Goal: Transaction & Acquisition: Purchase product/service

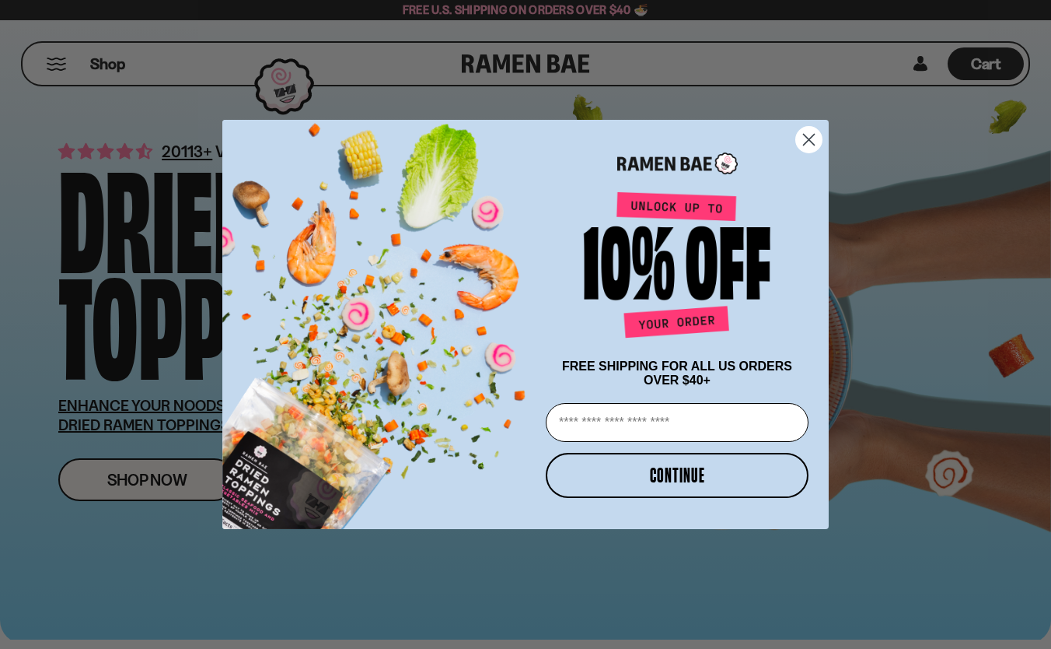
click at [808, 141] on circle "Close dialog" at bounding box center [809, 140] width 26 height 26
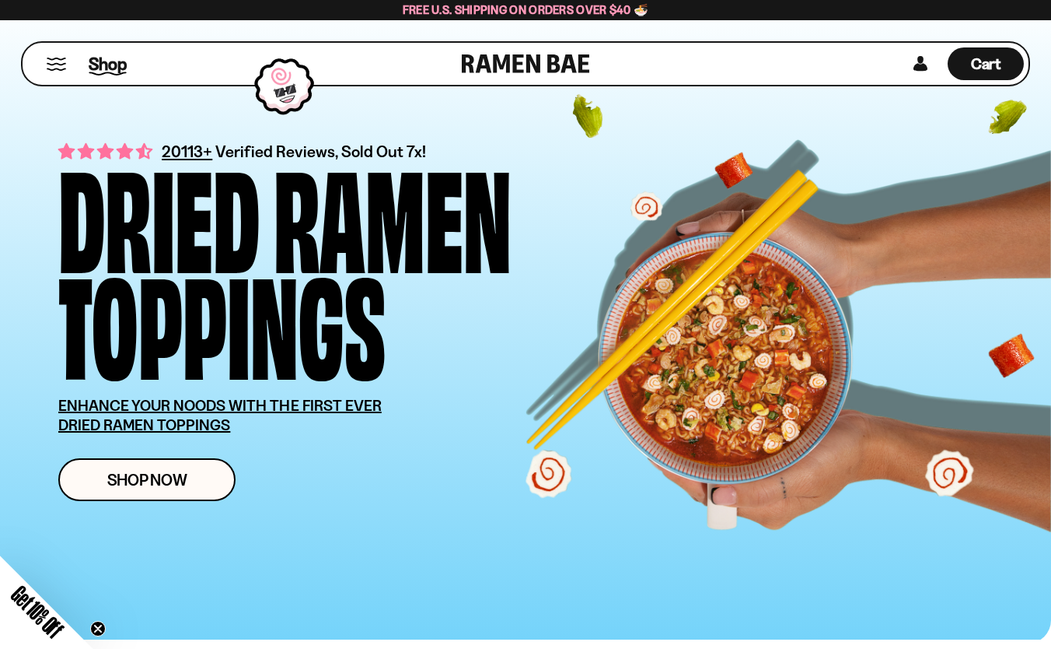
click at [111, 55] on span "Shop" at bounding box center [108, 63] width 38 height 23
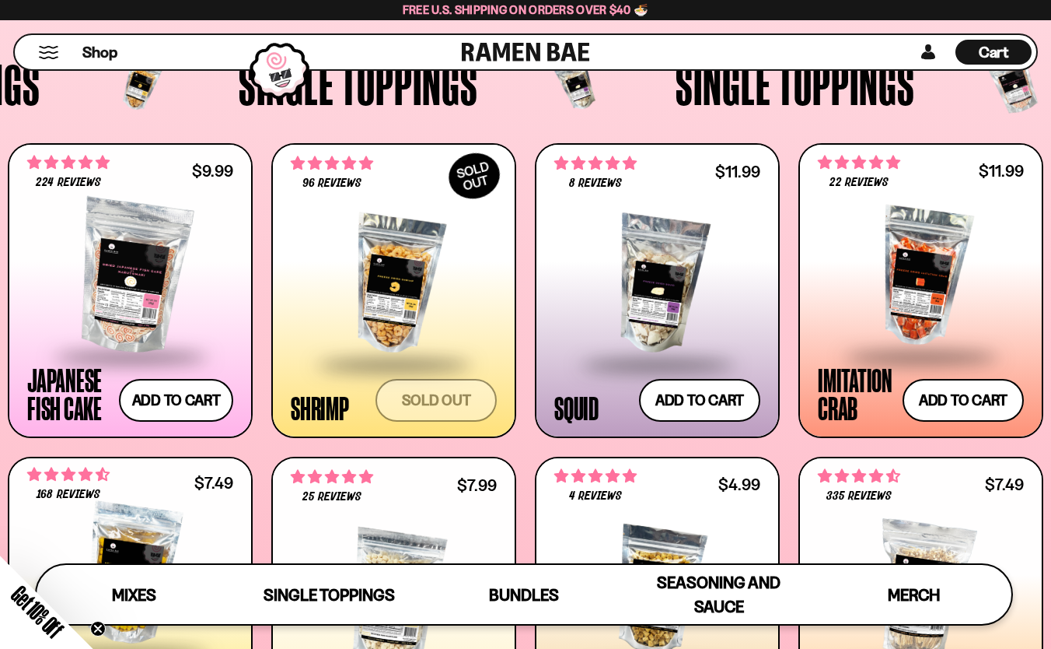
scroll to position [1243, 0]
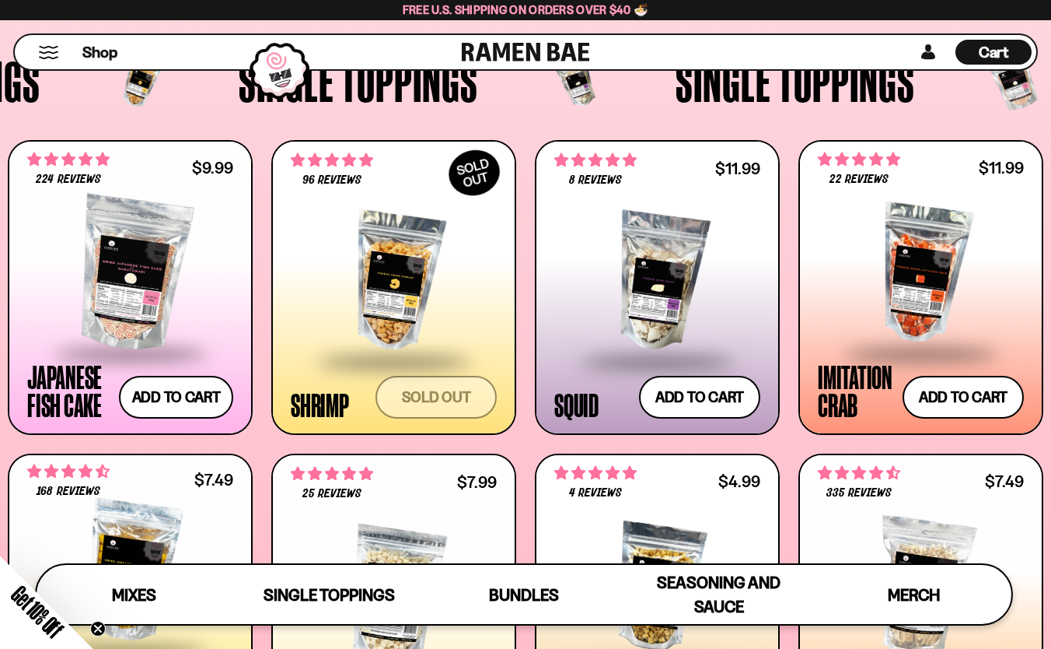
click at [645, 336] on span at bounding box center [658, 361] width 190 height 54
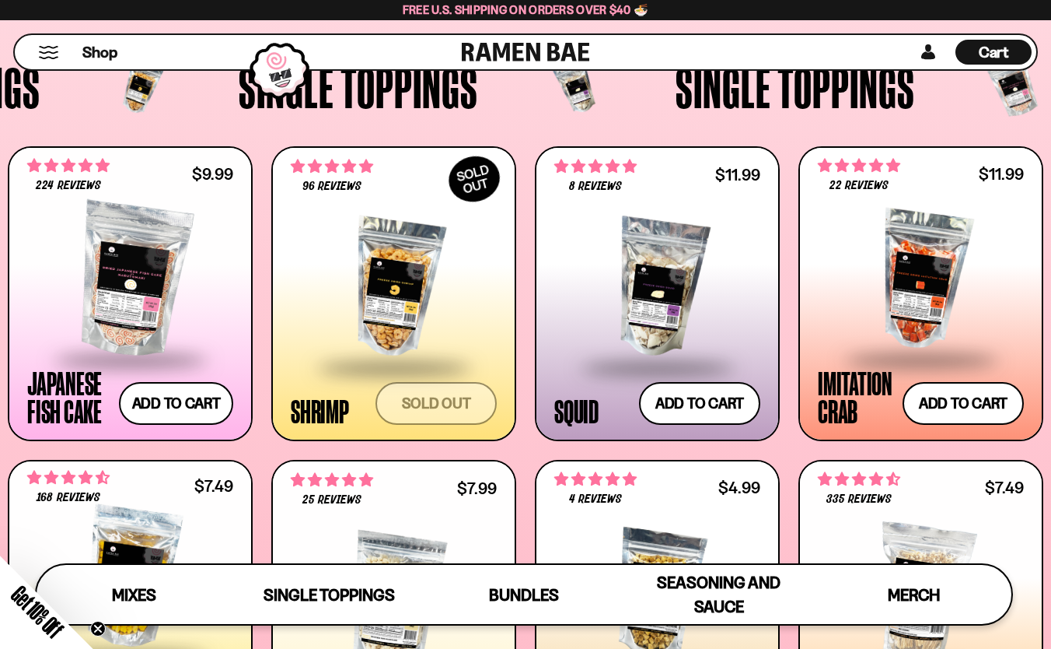
click at [874, 248] on div at bounding box center [921, 280] width 206 height 156
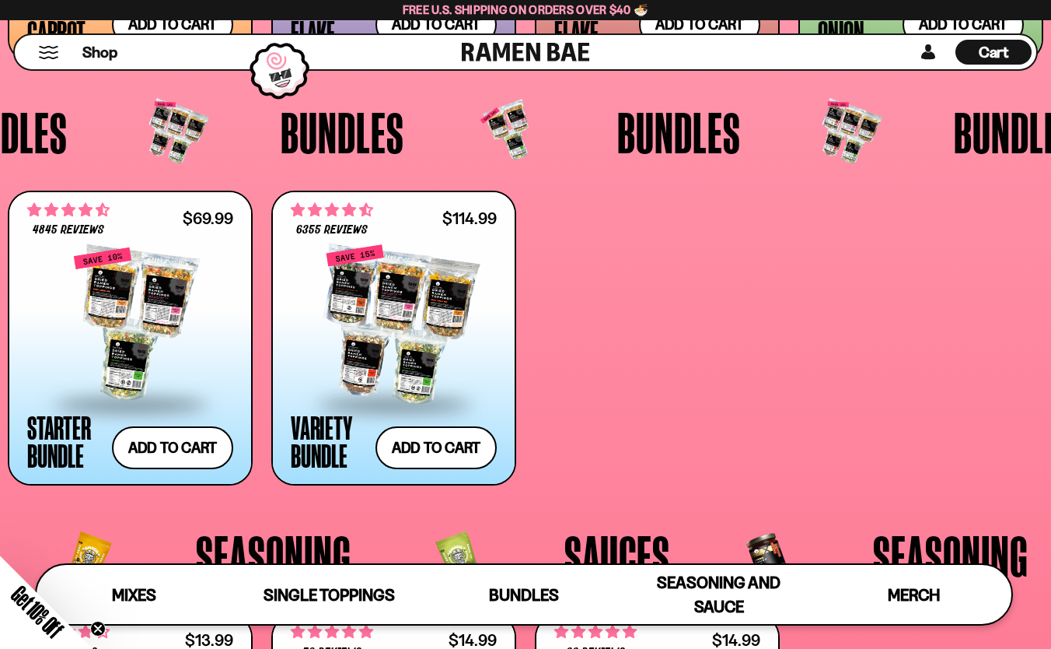
scroll to position [2888, 0]
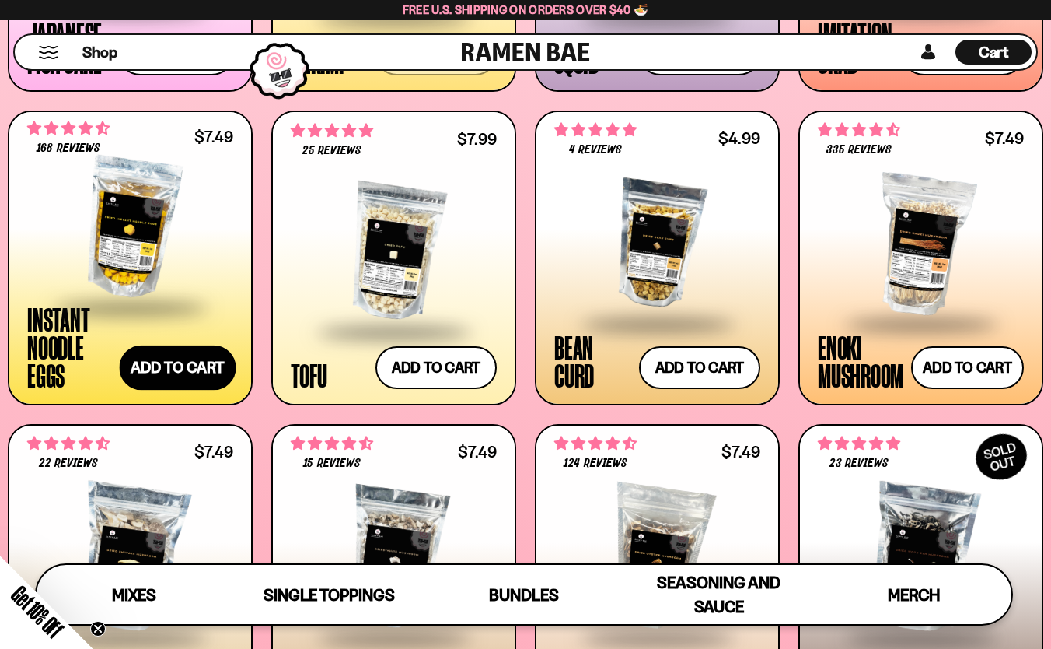
click at [191, 362] on button "Add to cart Add — Regular price $7.49 Regular price Sale price $7.49 Unit price…" at bounding box center [178, 367] width 117 height 45
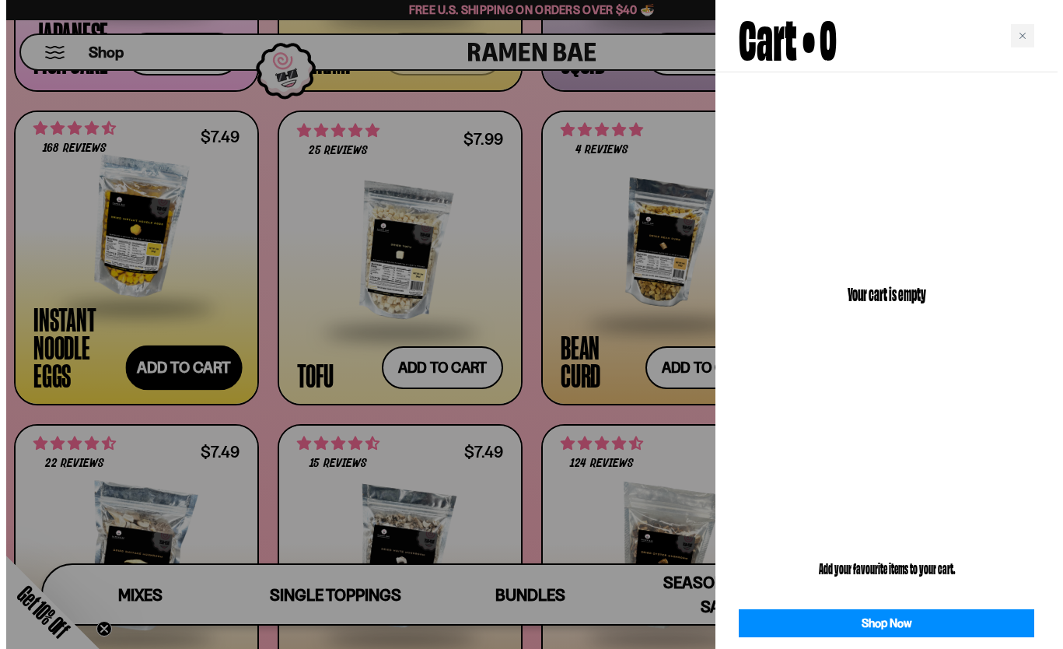
scroll to position [1595, 0]
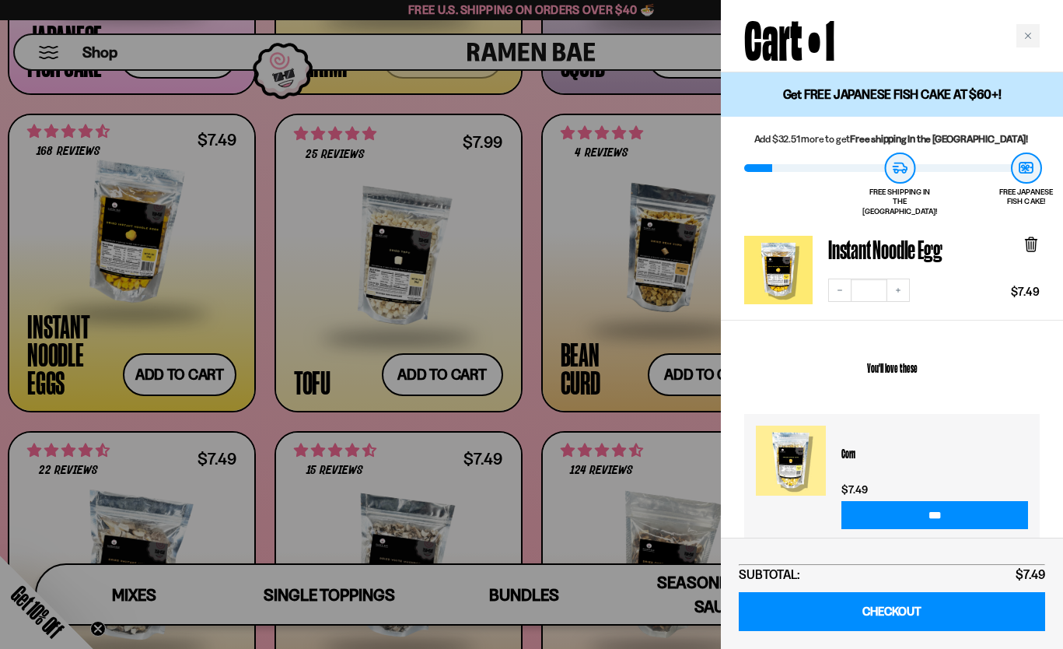
click at [450, 370] on div at bounding box center [531, 324] width 1063 height 649
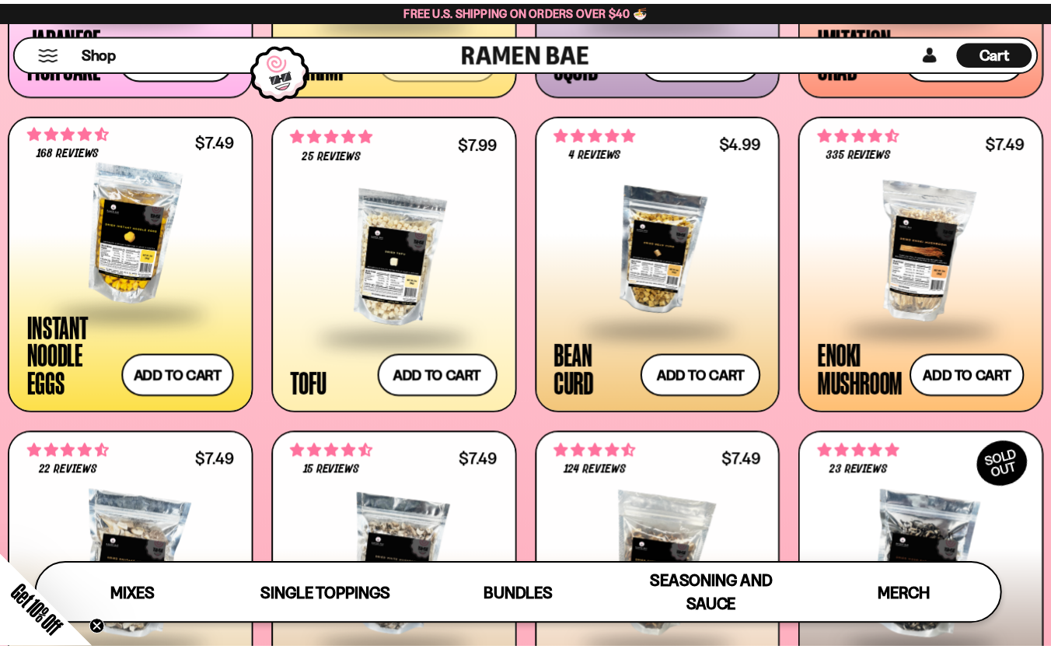
scroll to position [1586, 0]
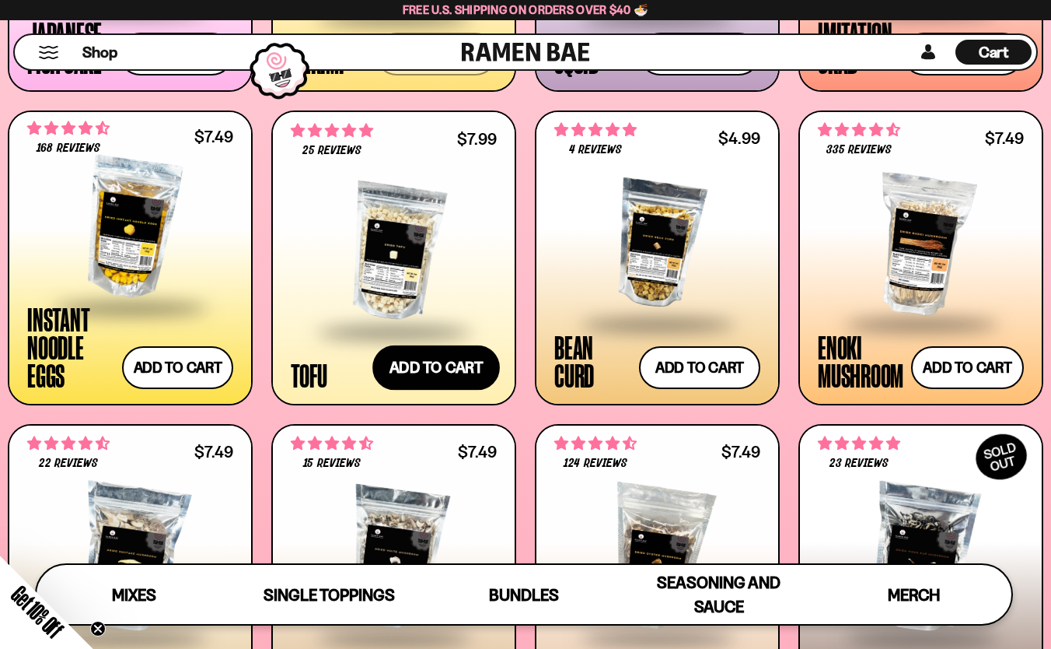
click at [474, 374] on button "Add to cart Add — Regular price $7.99 Regular price Sale price $7.99 Unit price…" at bounding box center [436, 367] width 128 height 45
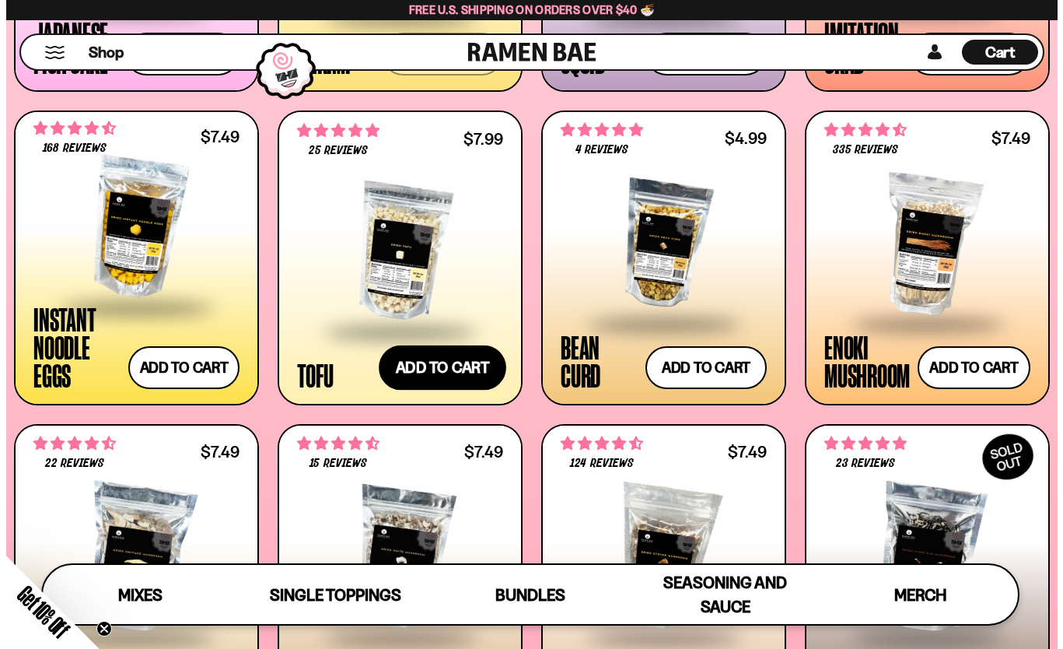
scroll to position [1595, 0]
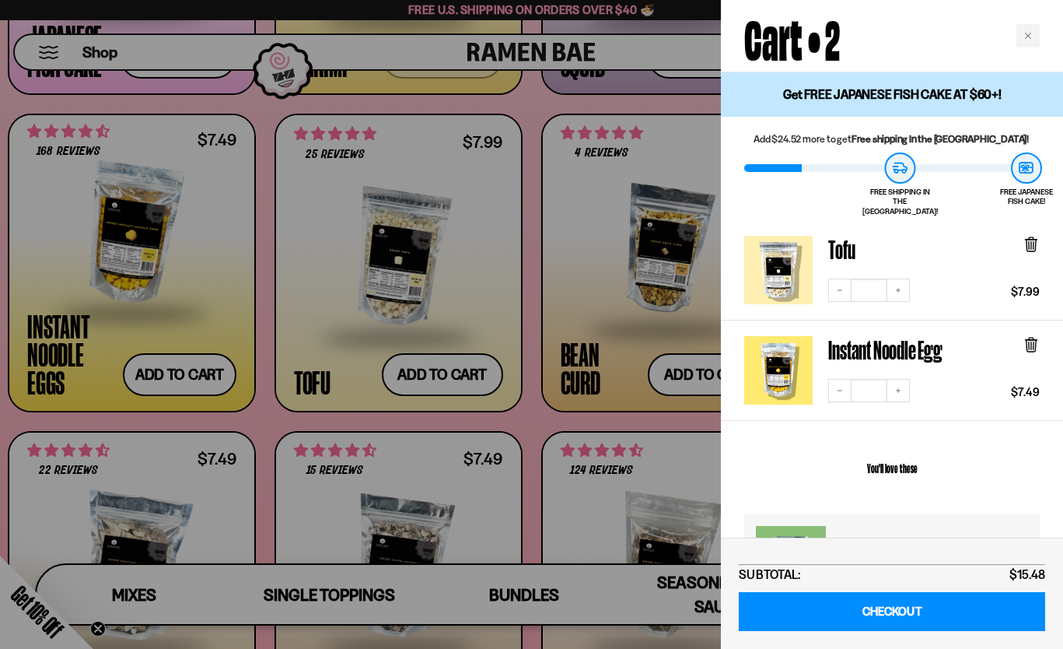
click at [532, 374] on div at bounding box center [531, 324] width 1063 height 649
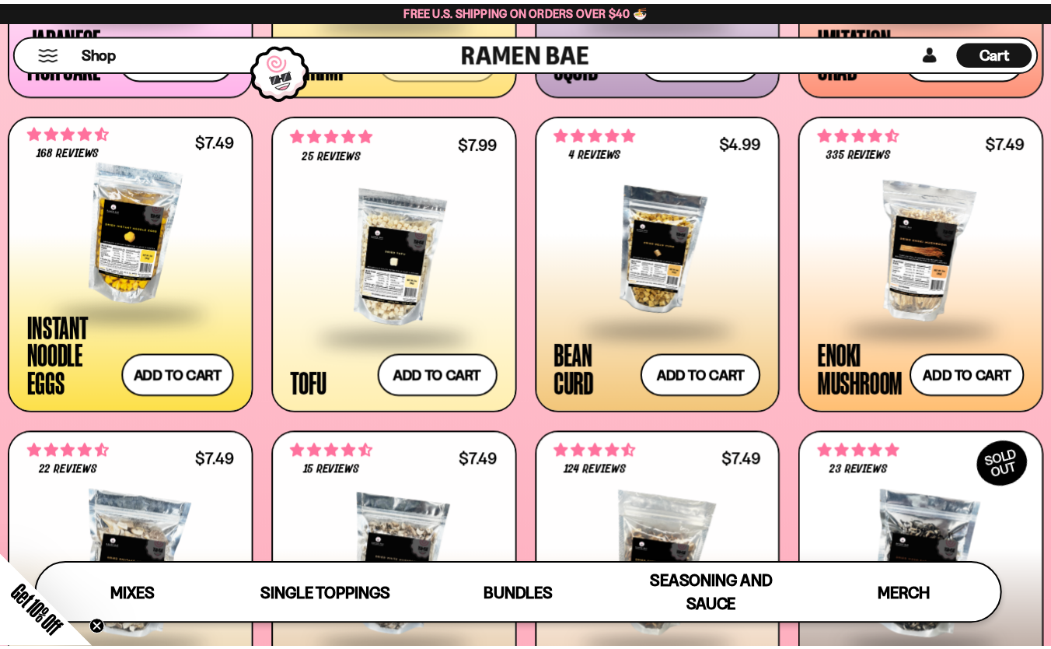
scroll to position [1586, 0]
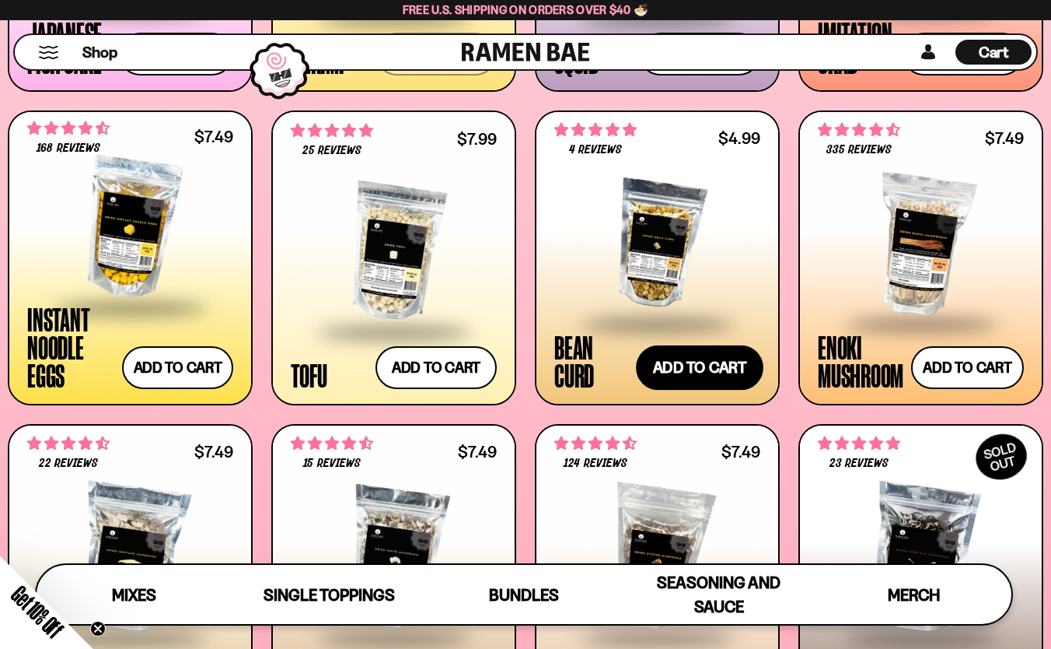
click at [705, 370] on button "Add to cart Add — Regular price $4.99 Regular price Sale price $4.99 Unit price…" at bounding box center [700, 367] width 128 height 45
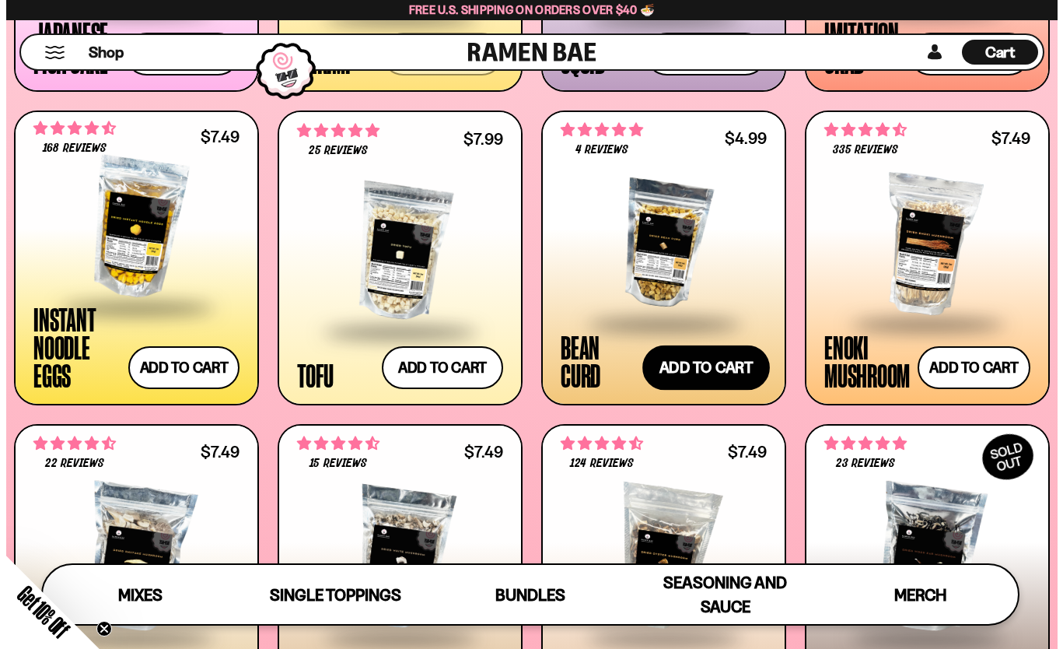
scroll to position [1595, 0]
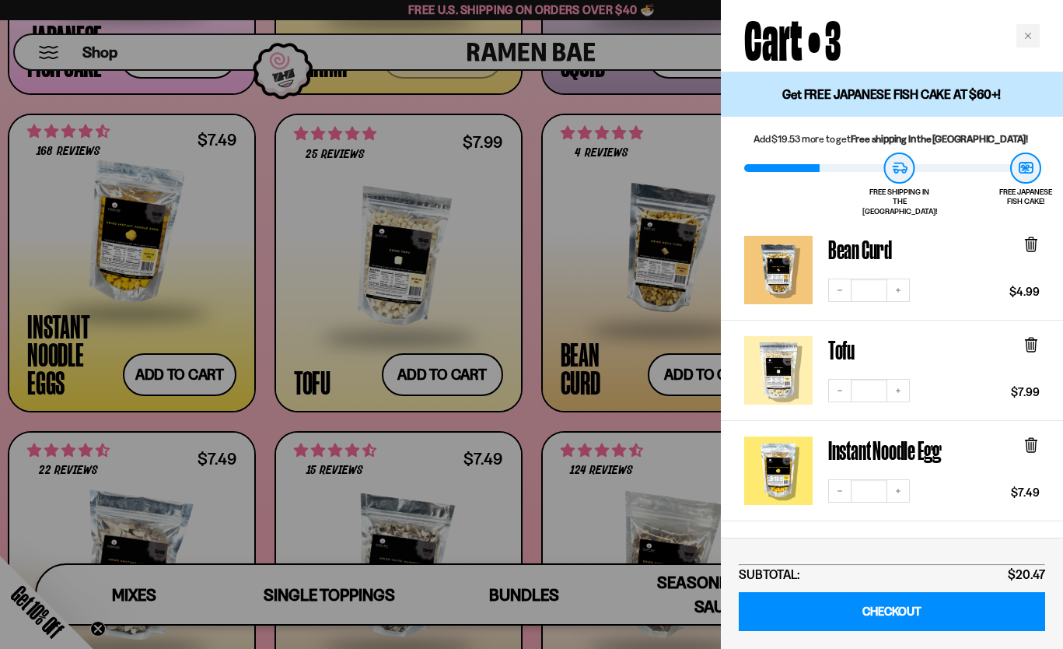
click at [540, 344] on div at bounding box center [531, 324] width 1063 height 649
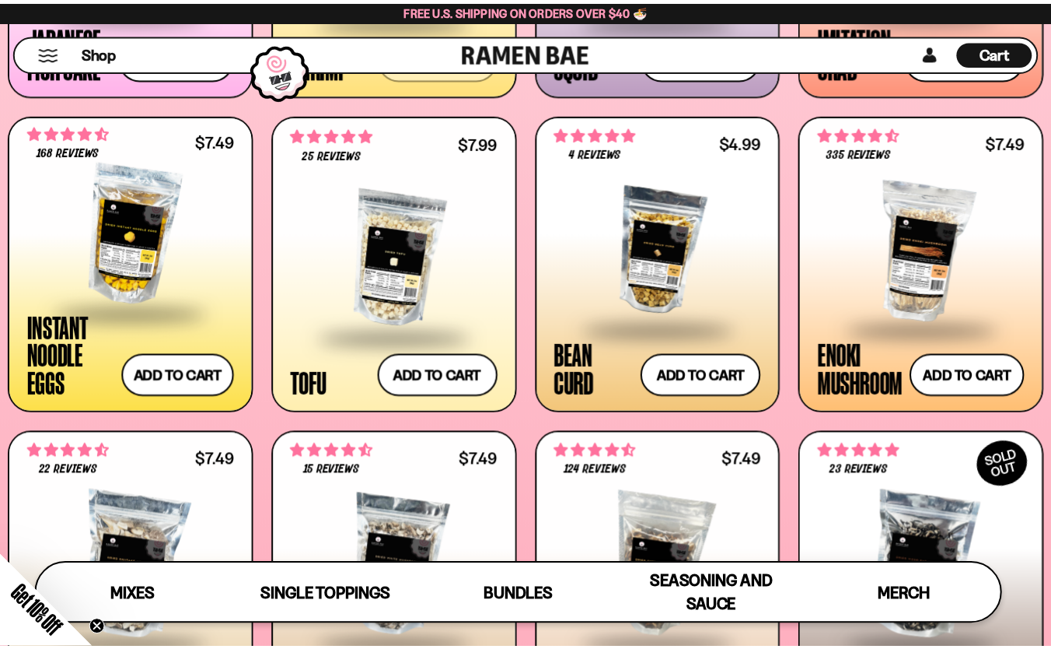
scroll to position [1586, 0]
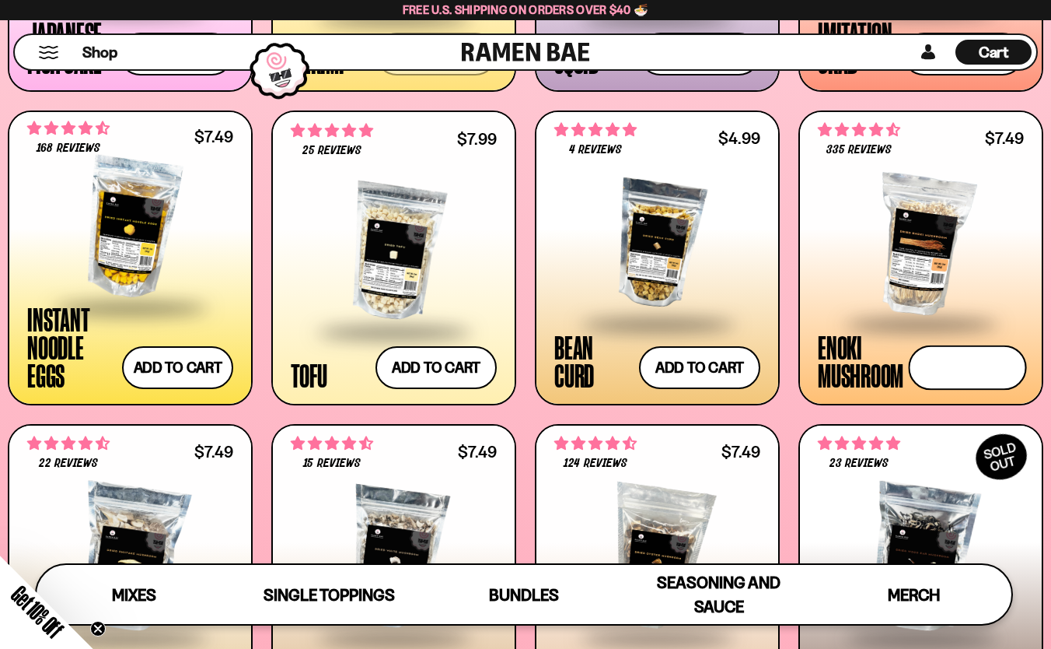
click at [942, 365] on button "Add to cart Add — Regular price $7.49 Regular price Sale price $7.49 Unit price…" at bounding box center [967, 367] width 118 height 45
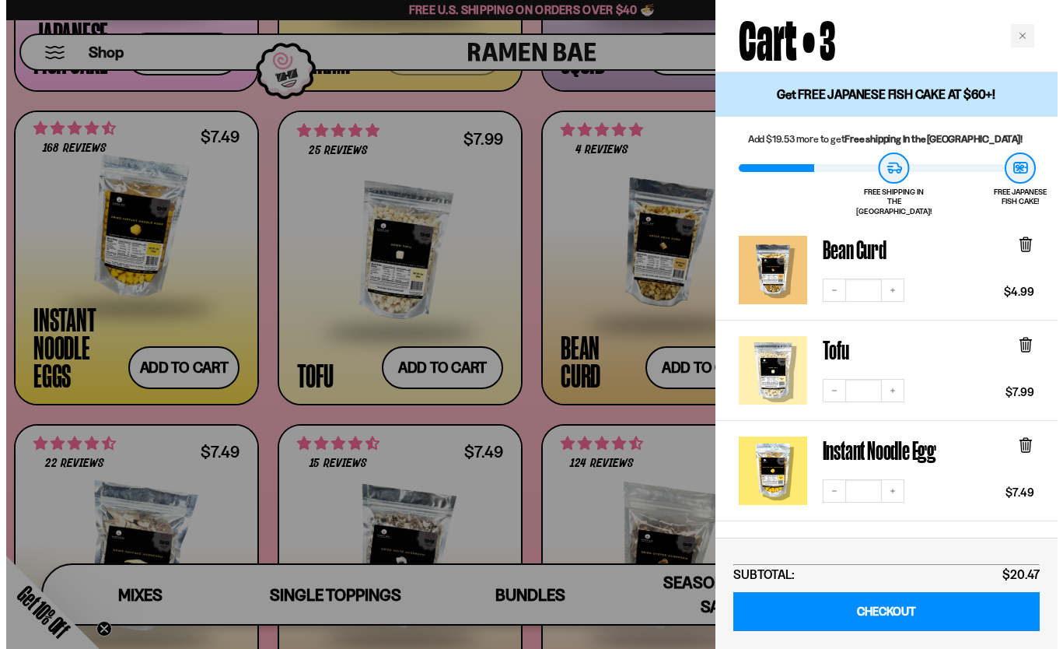
scroll to position [1595, 0]
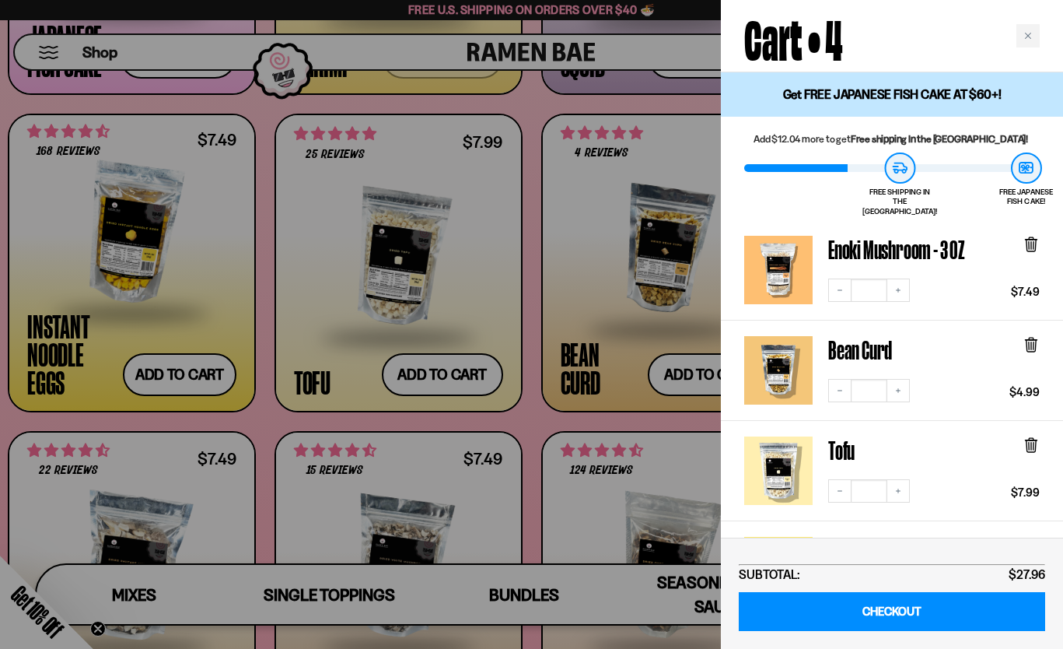
click at [526, 365] on div at bounding box center [531, 324] width 1063 height 649
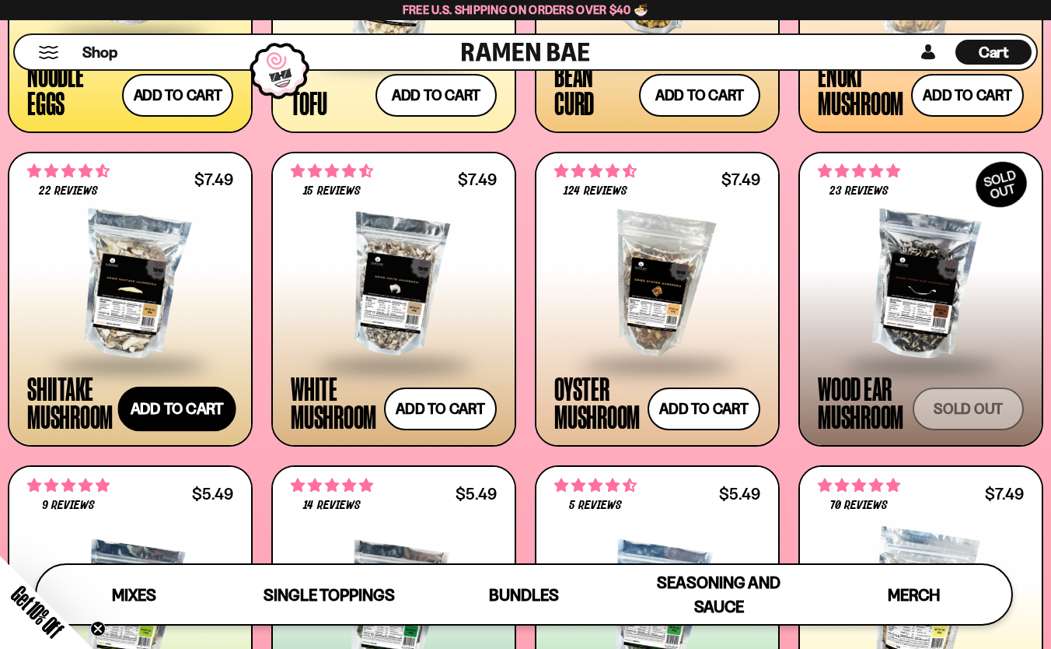
click at [202, 410] on button "Add to cart Add — Regular price $7.49 Regular price Sale price $7.49 Unit price…" at bounding box center [176, 408] width 118 height 45
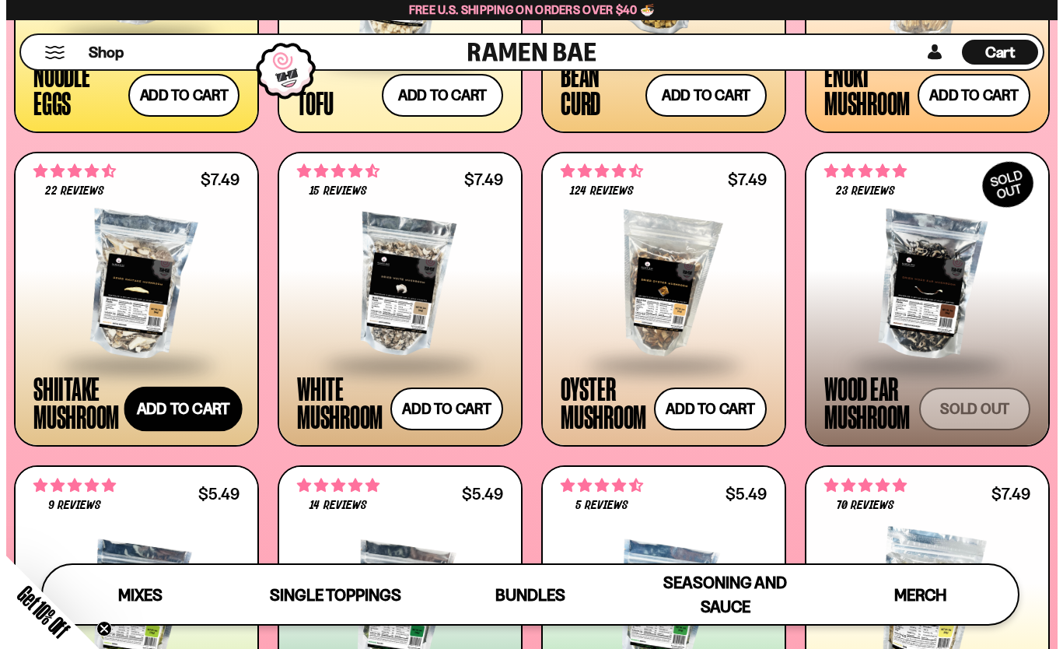
scroll to position [1871, 0]
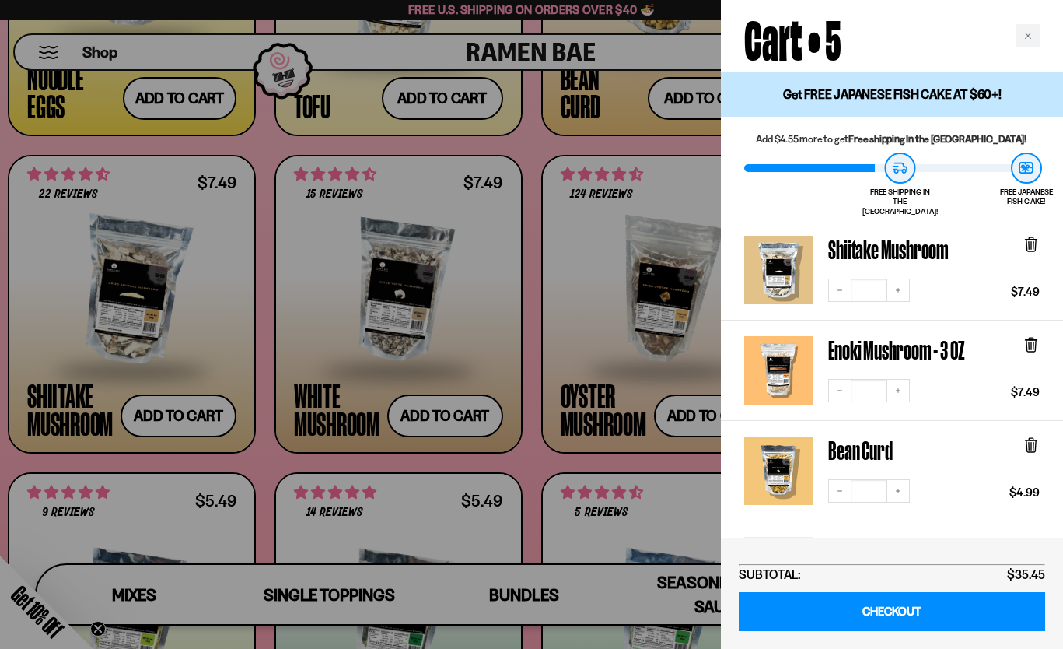
click at [457, 423] on div at bounding box center [531, 324] width 1063 height 649
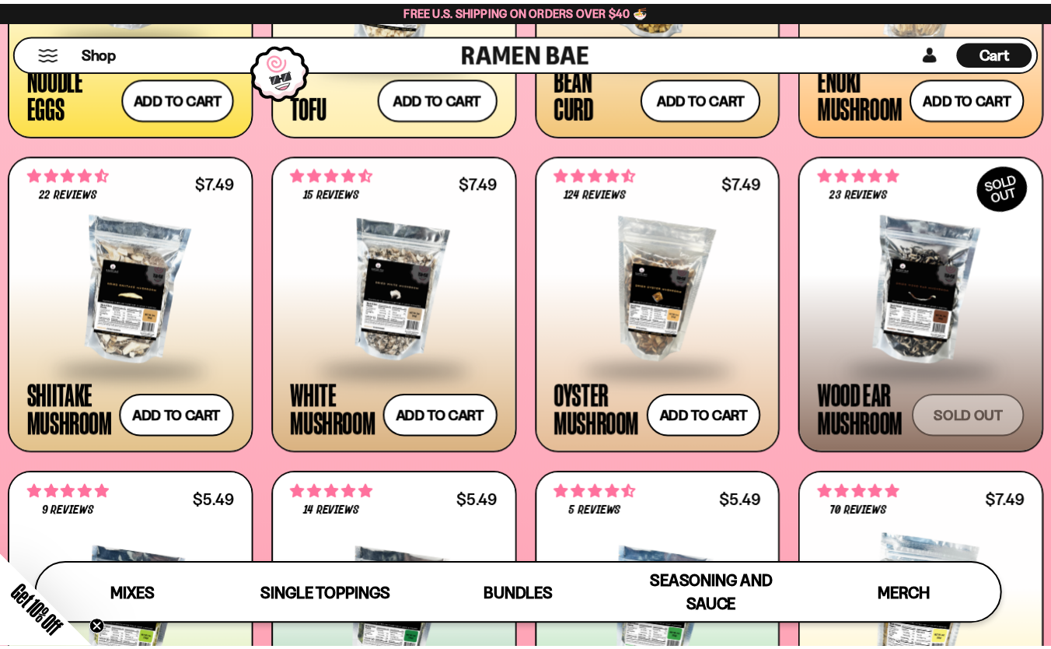
scroll to position [1858, 0]
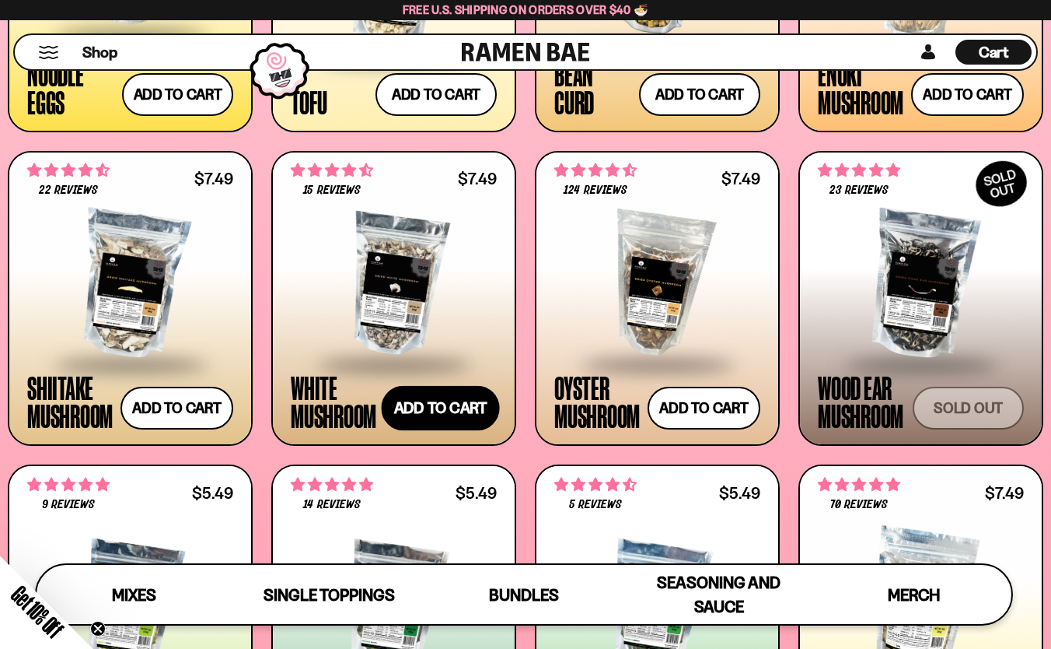
click at [460, 410] on button "Add to cart Add — Regular price $7.49 Regular price Sale price $7.49 Unit price…" at bounding box center [440, 408] width 118 height 45
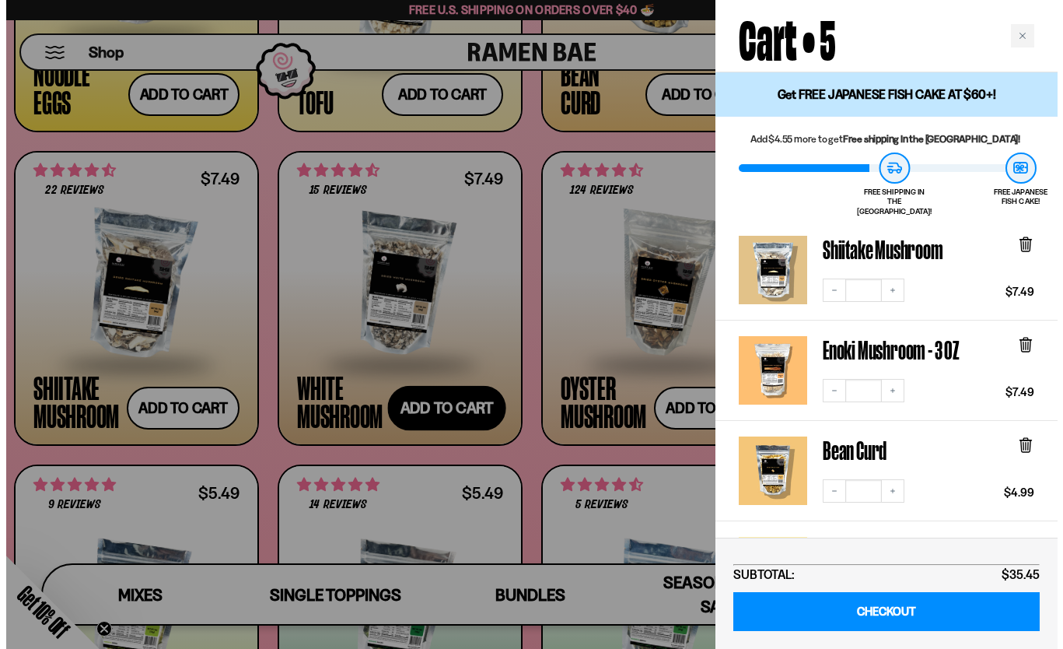
scroll to position [1872, 0]
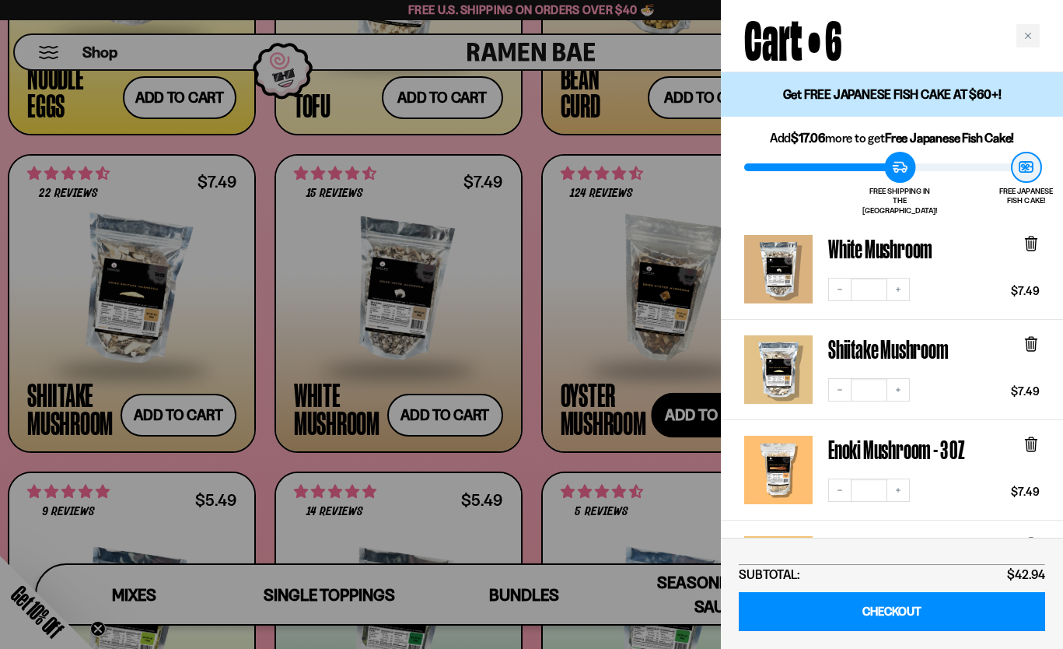
click at [688, 411] on div at bounding box center [531, 324] width 1063 height 649
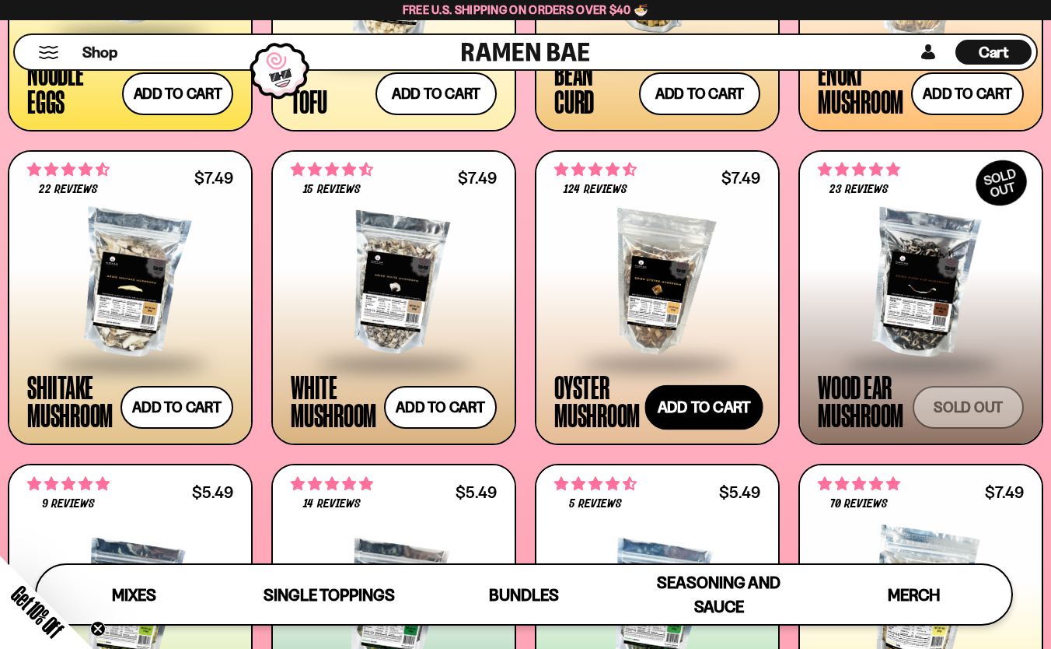
click at [698, 407] on button "Add to cart Add — Regular price $7.49 Regular price Sale price $7.49 Unit price…" at bounding box center [704, 407] width 118 height 45
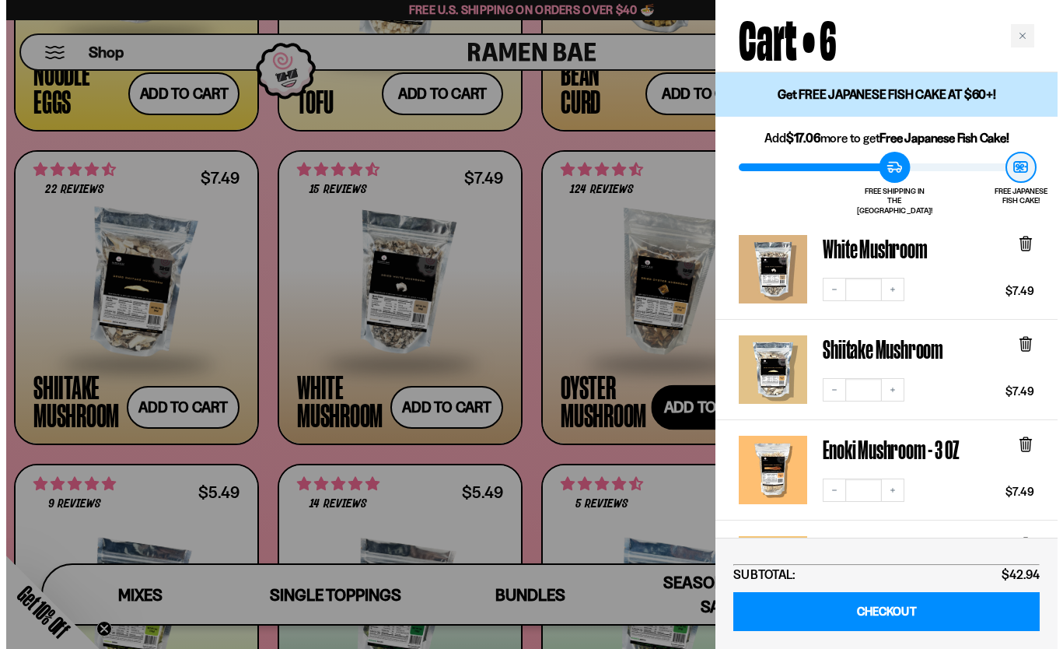
scroll to position [1872, 0]
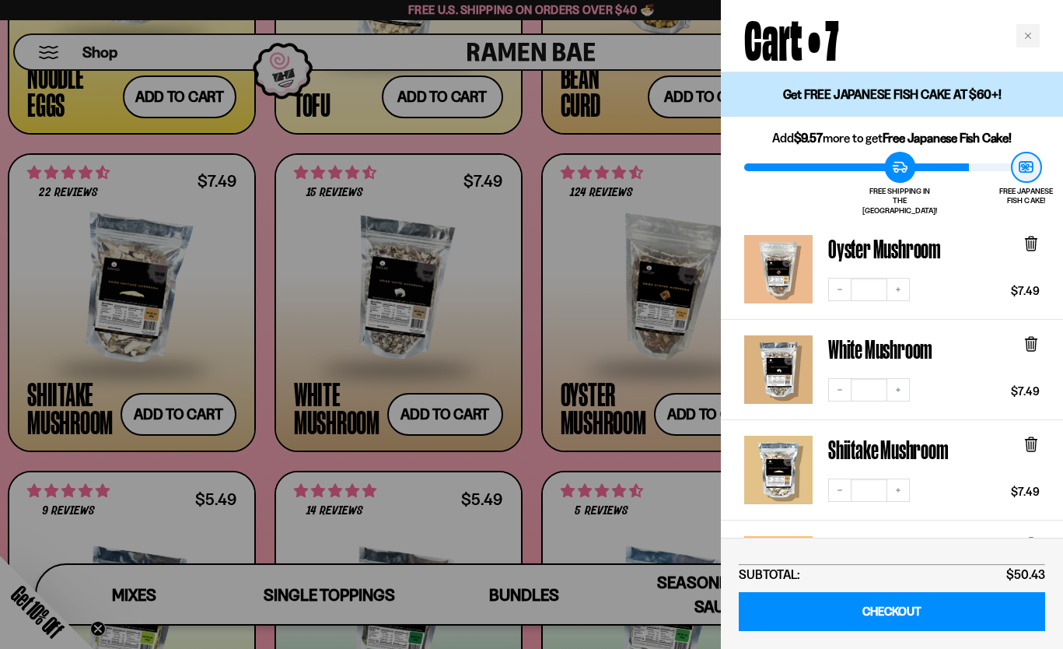
click at [540, 372] on div at bounding box center [531, 324] width 1063 height 649
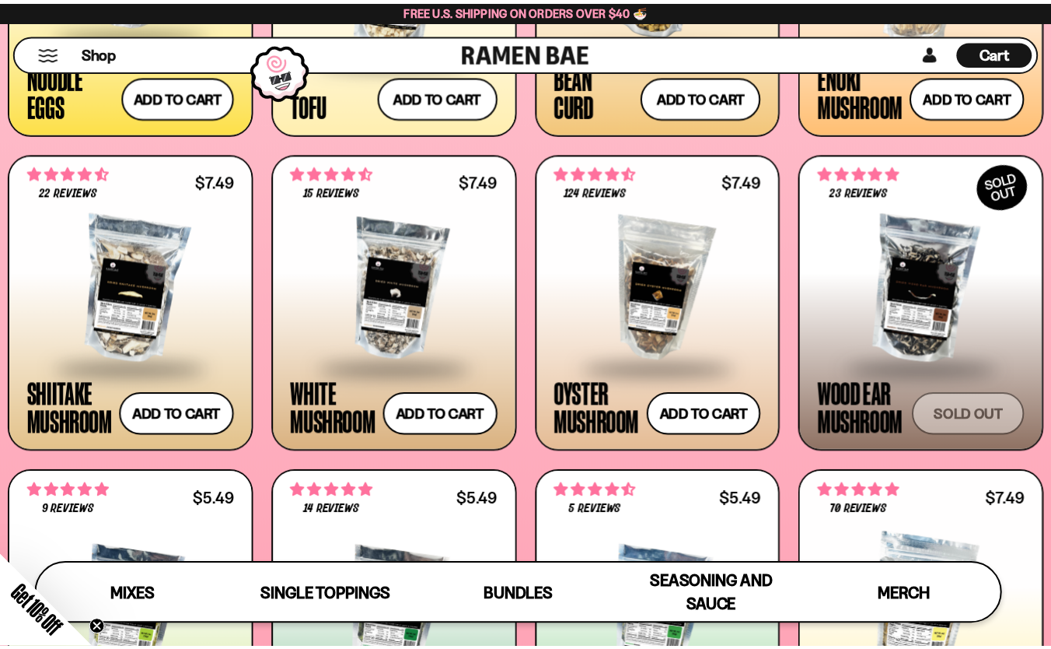
scroll to position [1860, 0]
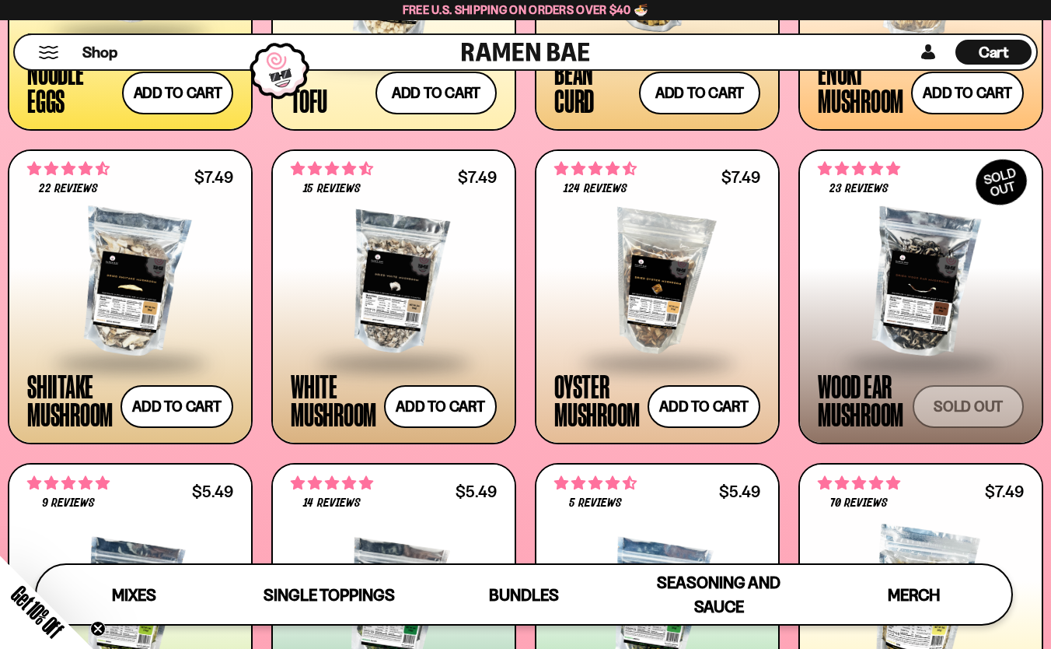
click at [962, 407] on form "Sold out" at bounding box center [968, 406] width 111 height 43
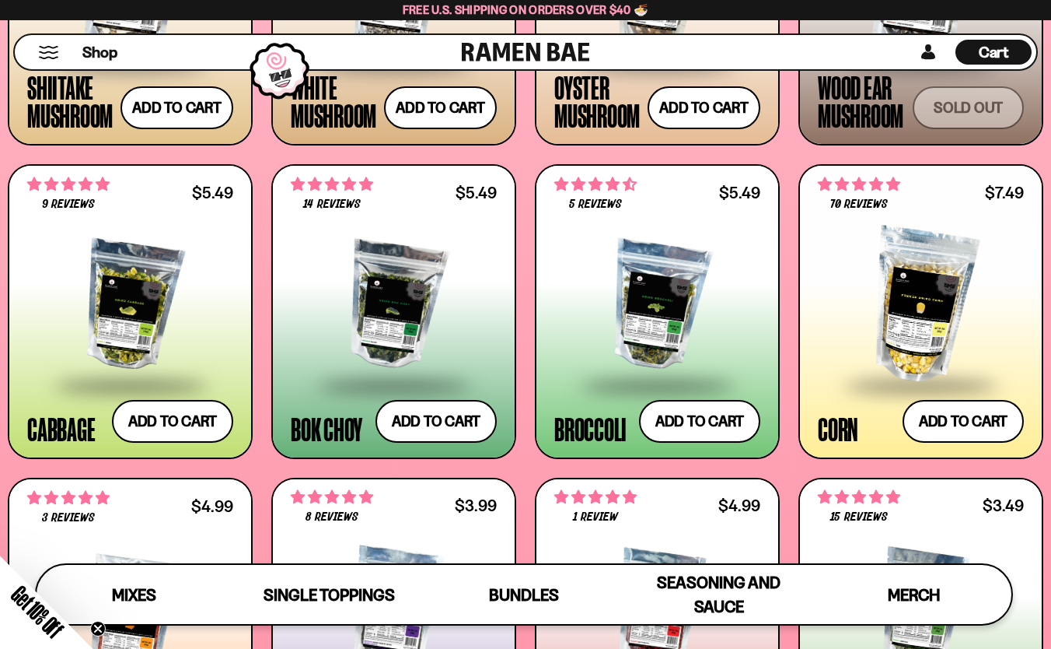
scroll to position [2162, 0]
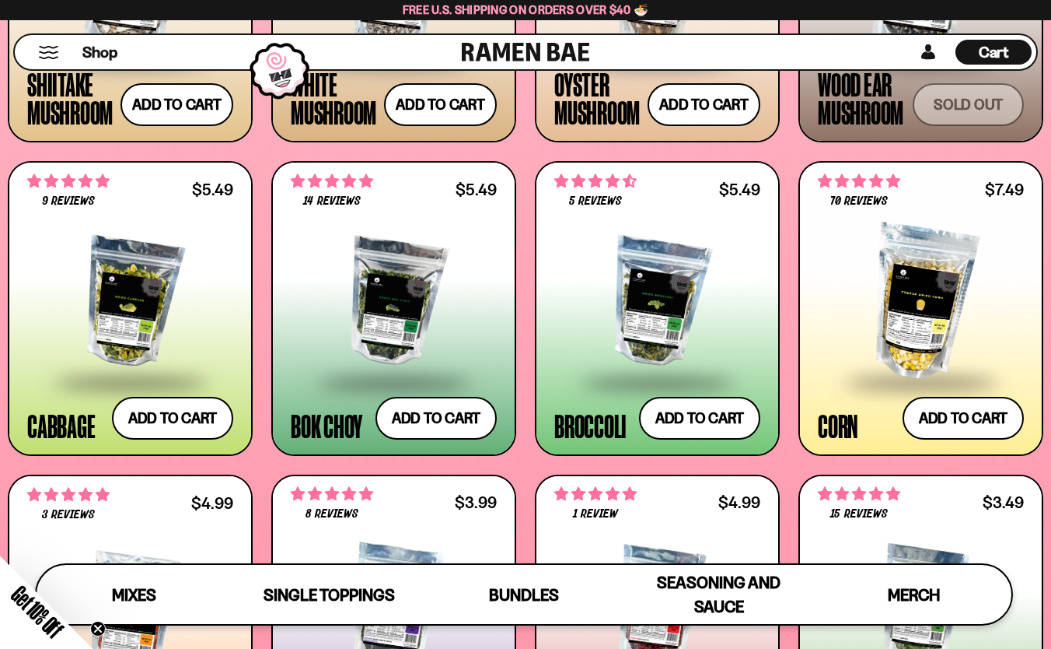
click at [436, 323] on div at bounding box center [394, 303] width 206 height 156
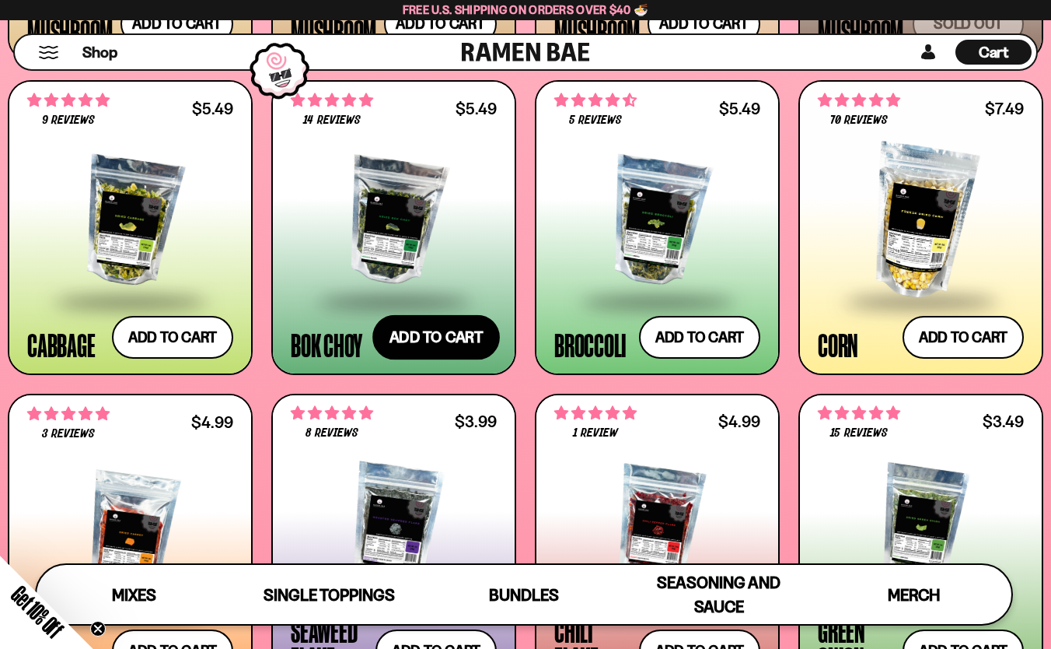
click at [430, 343] on button "Add to cart Add — Regular price $5.49 Regular price Sale price $5.49 Unit price…" at bounding box center [436, 337] width 128 height 45
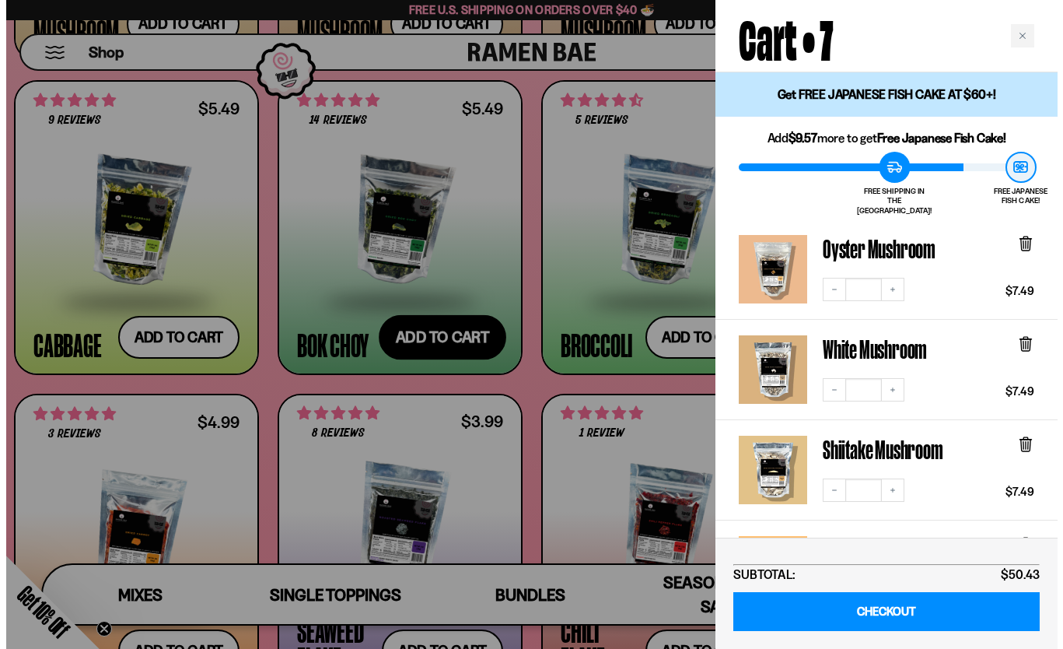
scroll to position [2260, 0]
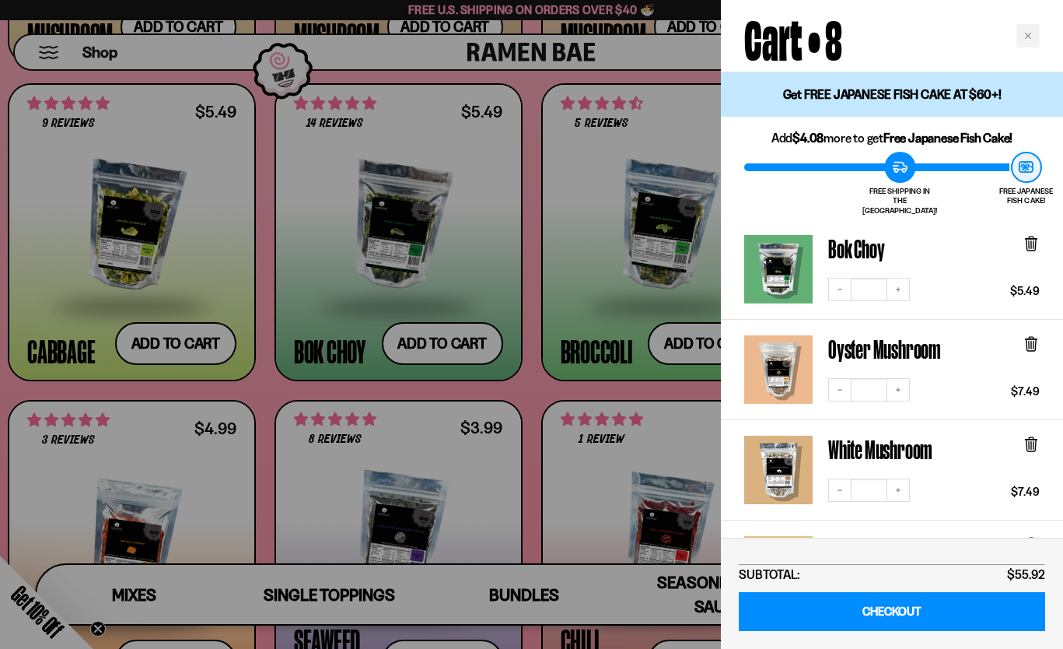
click at [378, 391] on div at bounding box center [531, 324] width 1063 height 649
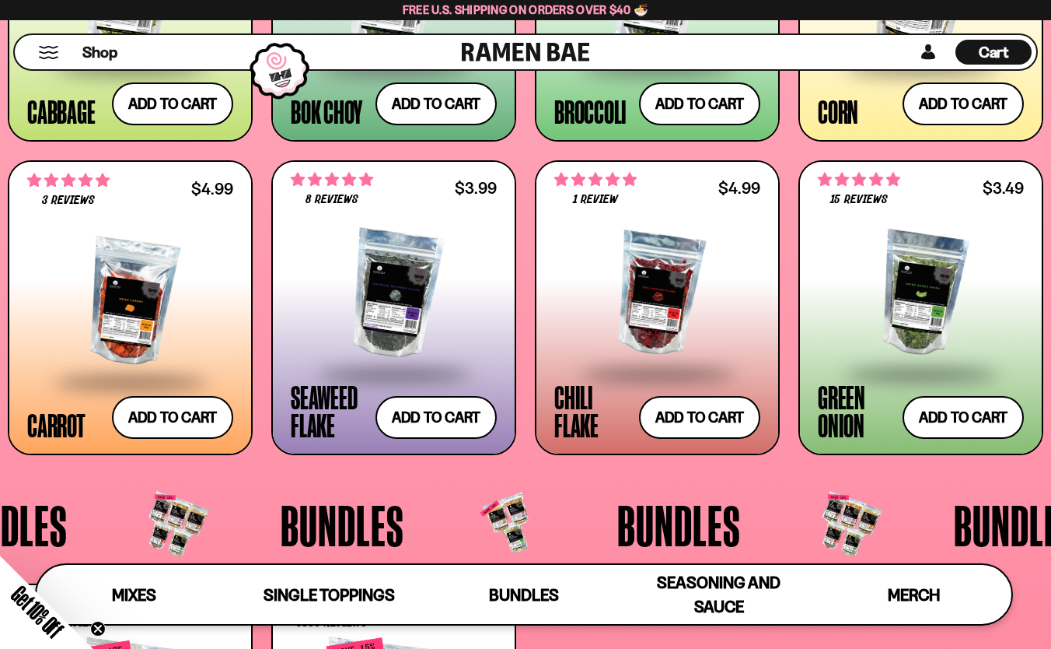
scroll to position [2477, 0]
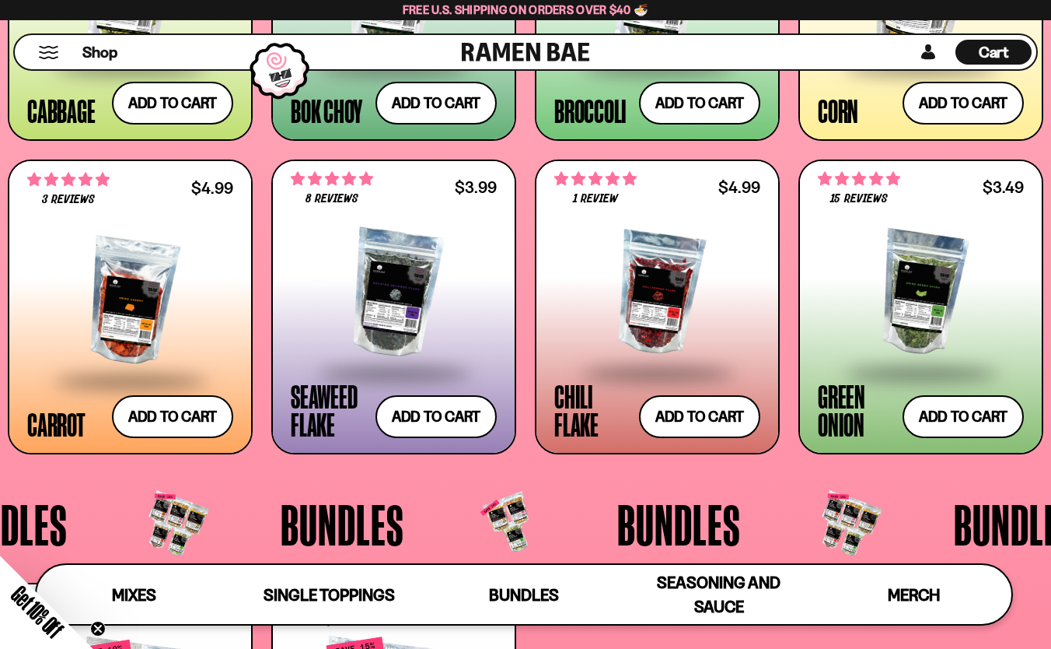
click at [382, 285] on div at bounding box center [394, 293] width 206 height 156
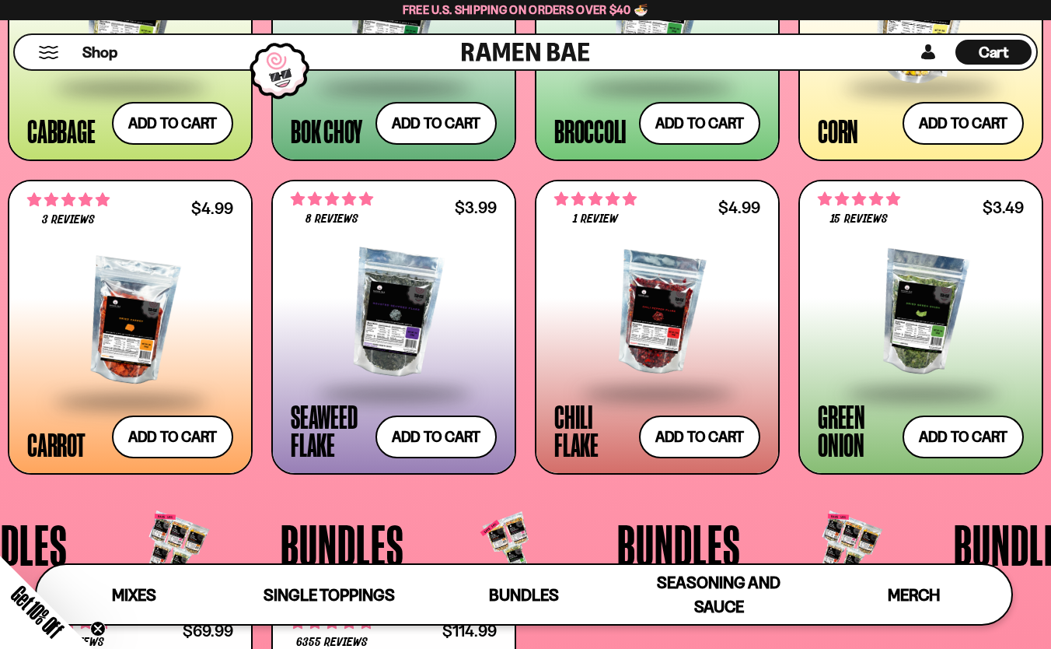
click at [678, 333] on div at bounding box center [657, 314] width 206 height 156
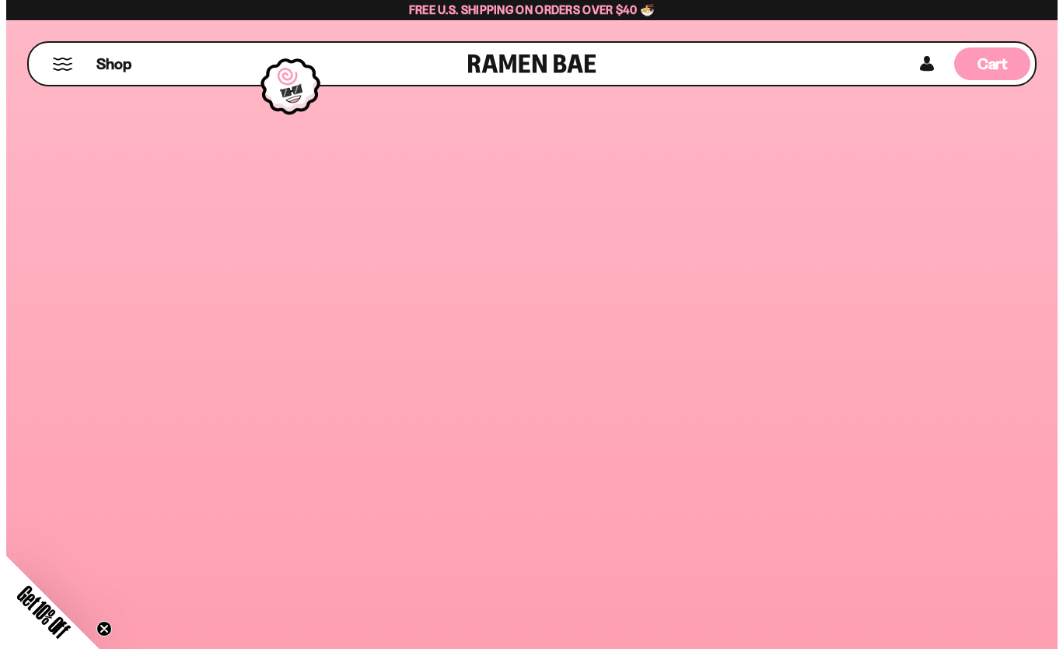
scroll to position [0, 0]
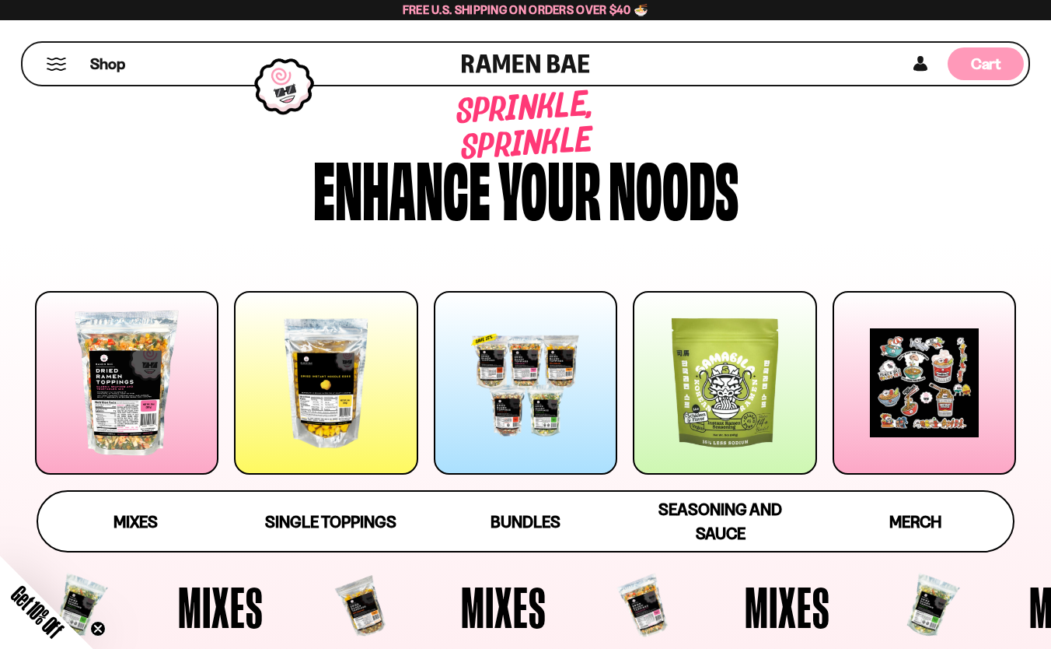
click at [988, 75] on div "Cart D0381C2F-513E-4F90-8A41-6F0A75DCBAAA" at bounding box center [986, 63] width 76 height 33
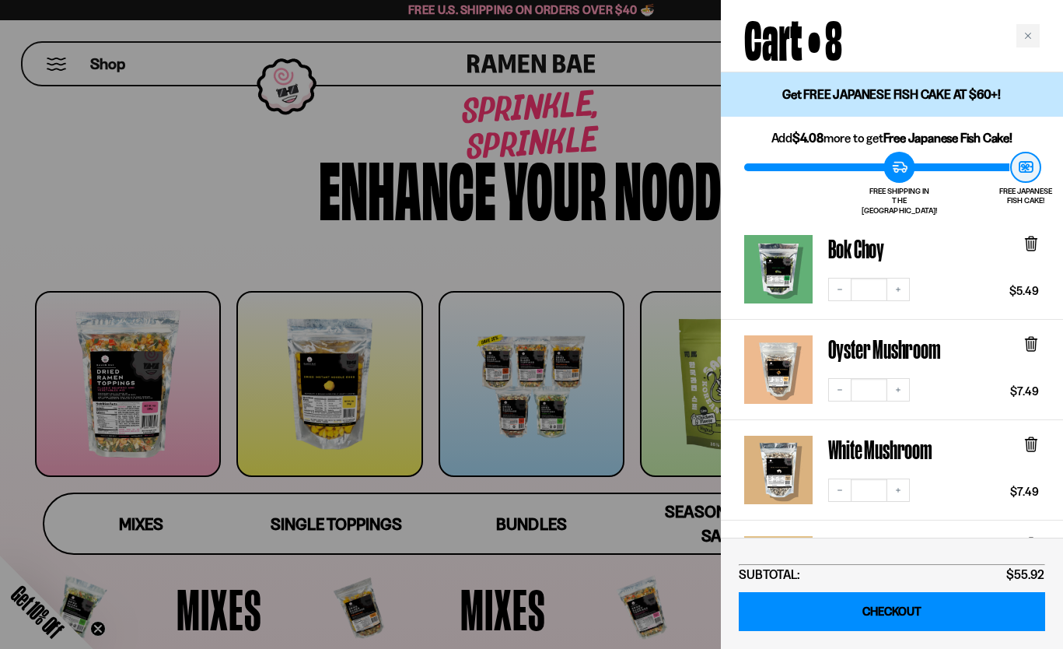
click at [879, 603] on link "CHECKOUT" at bounding box center [892, 612] width 306 height 40
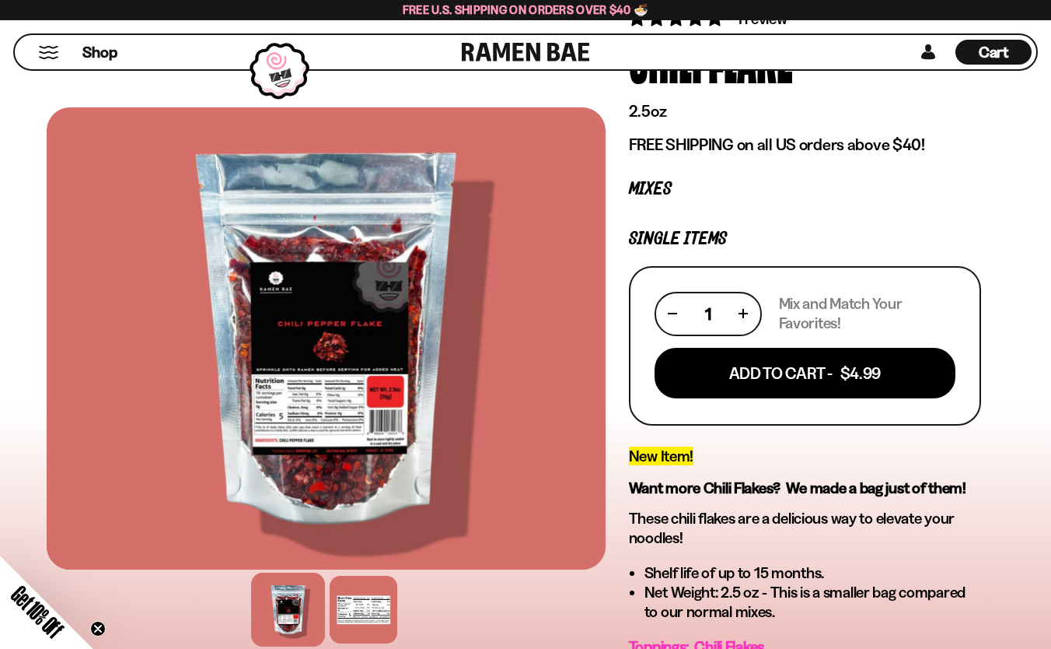
scroll to position [131, 0]
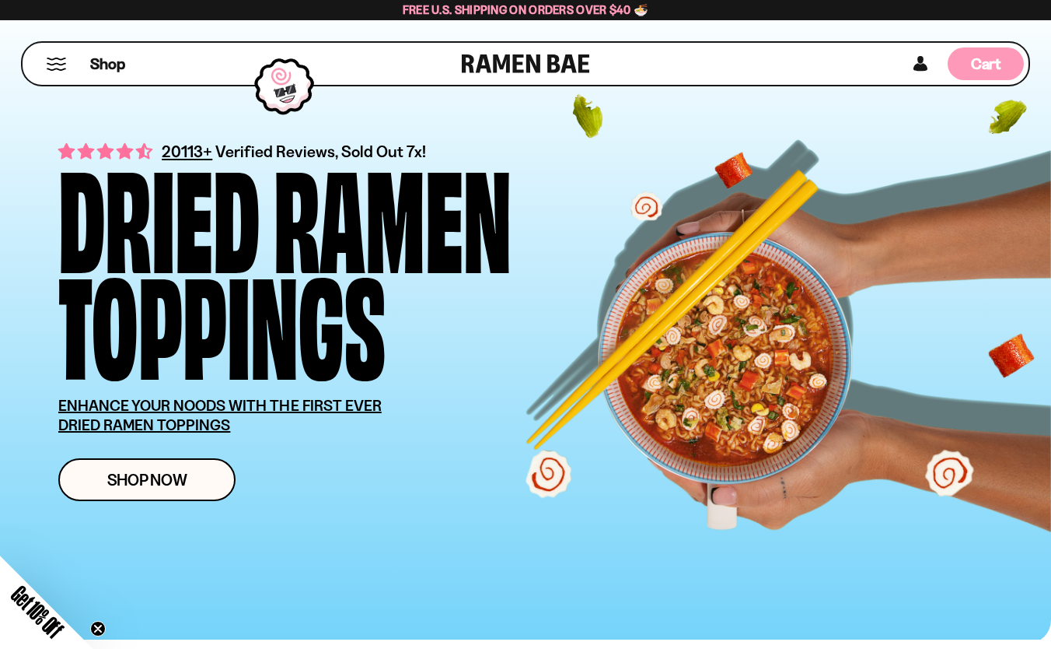
click at [956, 63] on div "Cart D0381C2F-513E-4F90-8A41-6F0A75DCBAAA" at bounding box center [986, 63] width 76 height 33
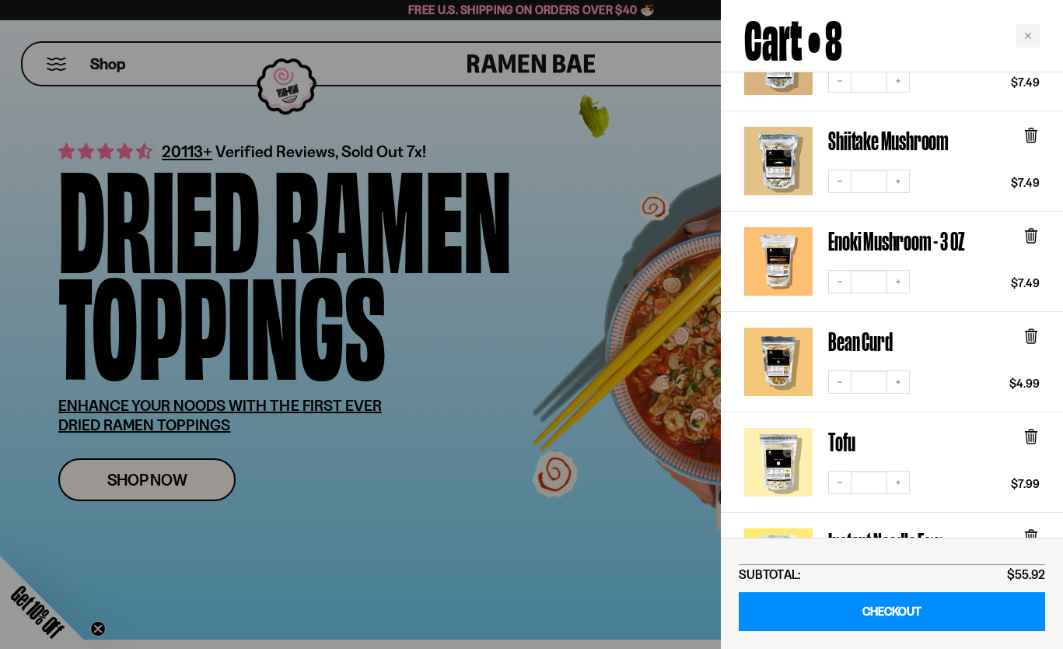
scroll to position [493, 0]
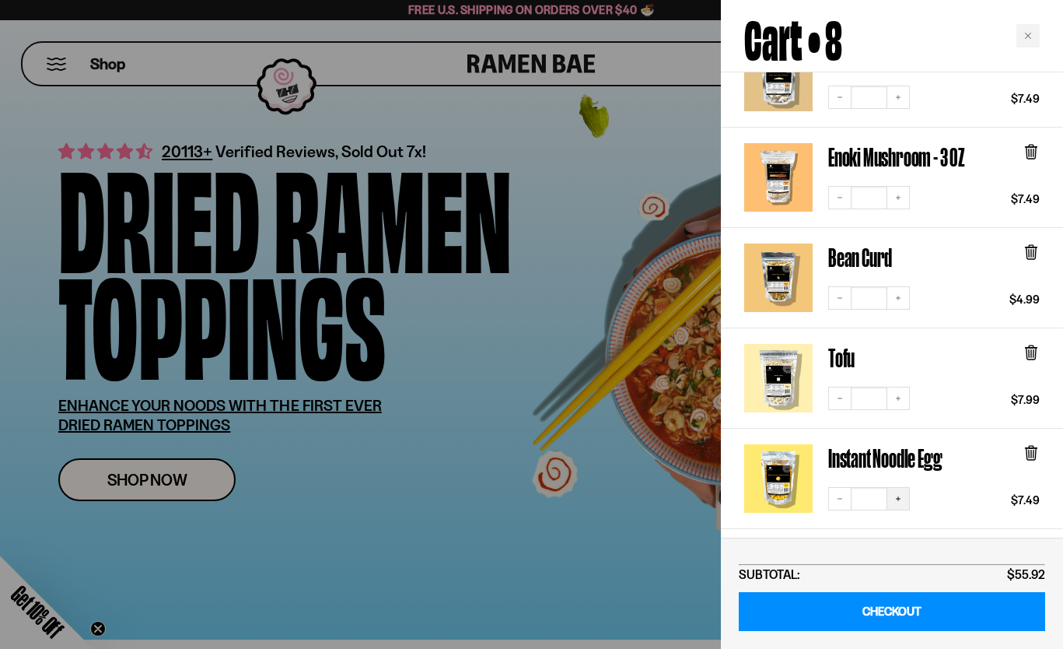
click at [904, 489] on button "Increase quantity" at bounding box center [897, 498] width 23 height 23
click at [900, 396] on icon "Increase quantity" at bounding box center [898, 398] width 5 height 5
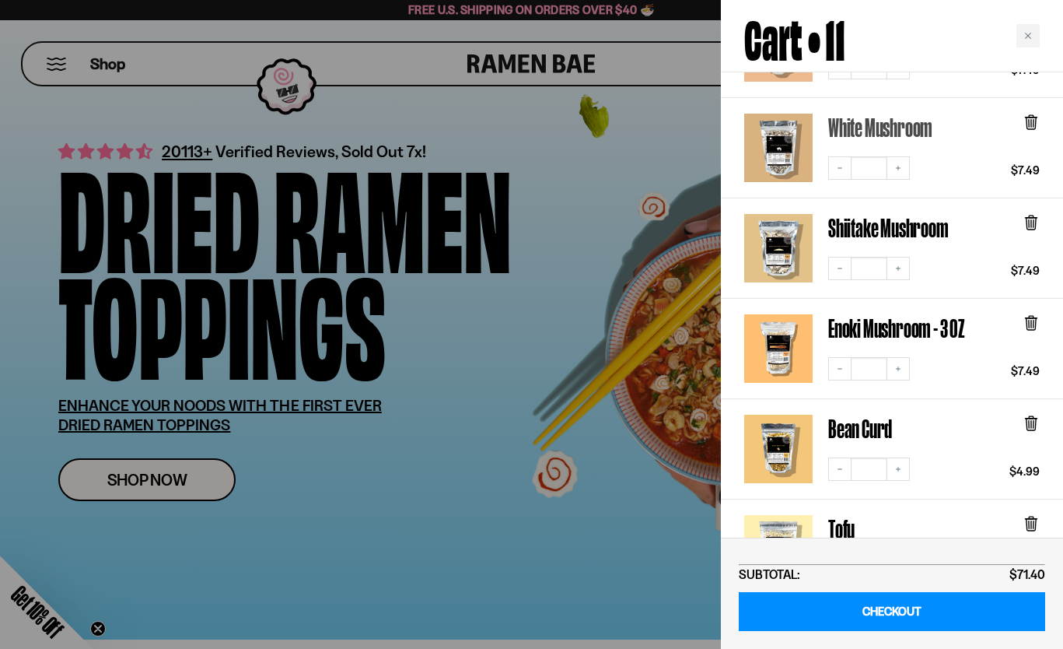
scroll to position [445, 0]
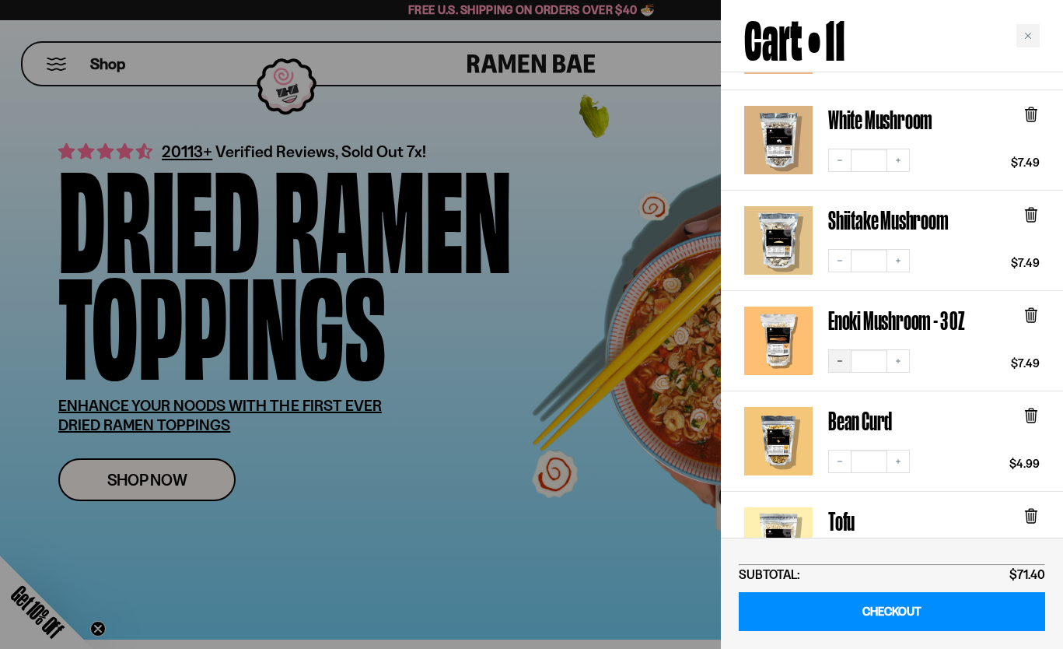
click at [847, 351] on button "Decrease quantity" at bounding box center [839, 360] width 23 height 23
